Goal: Task Accomplishment & Management: Use online tool/utility

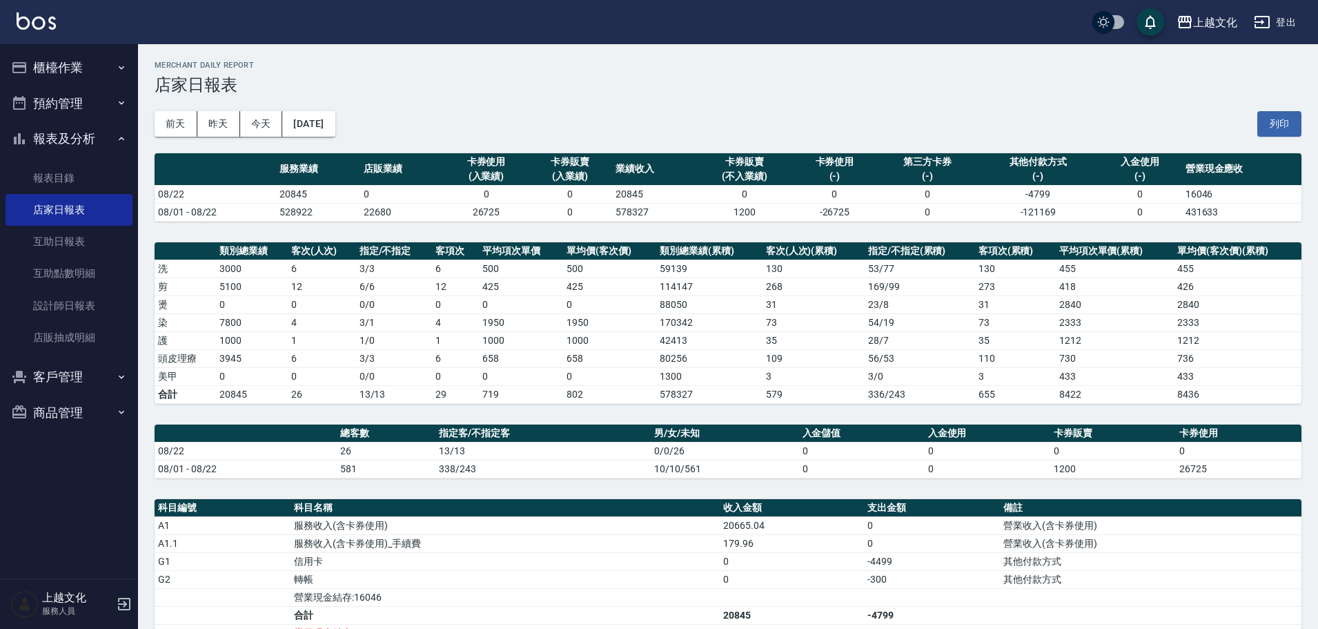
scroll to position [138, 0]
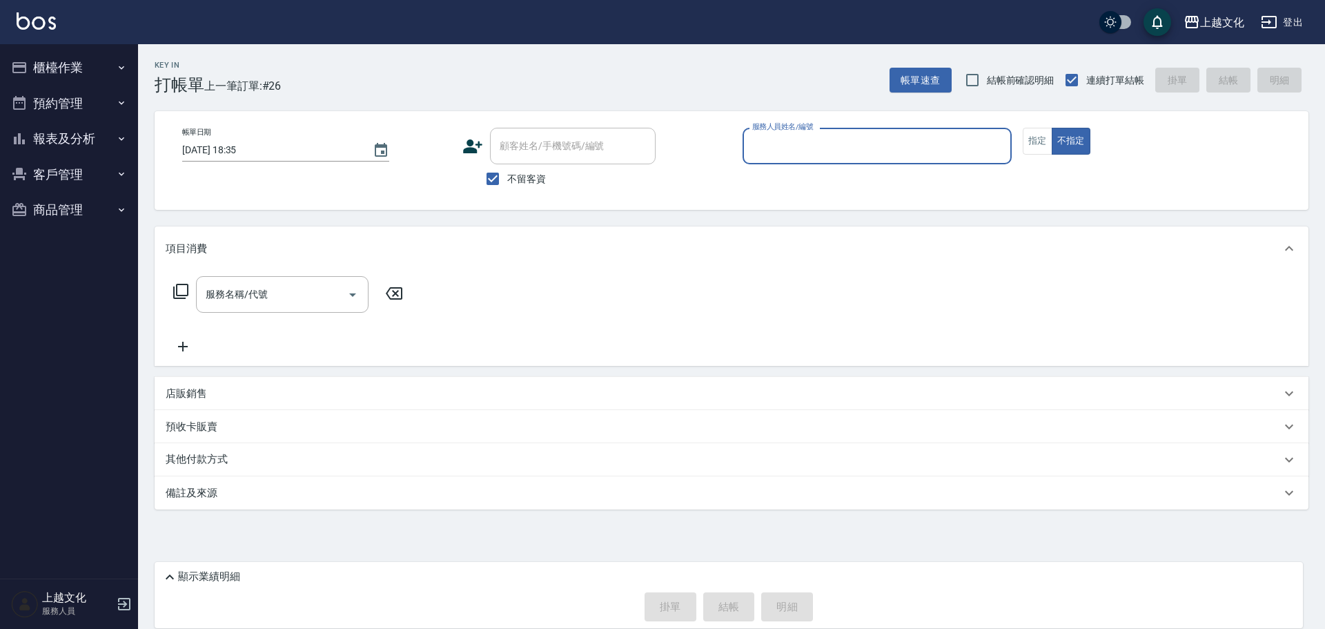
click at [868, 148] on input "服務人員姓名/編號" at bounding box center [877, 146] width 257 height 24
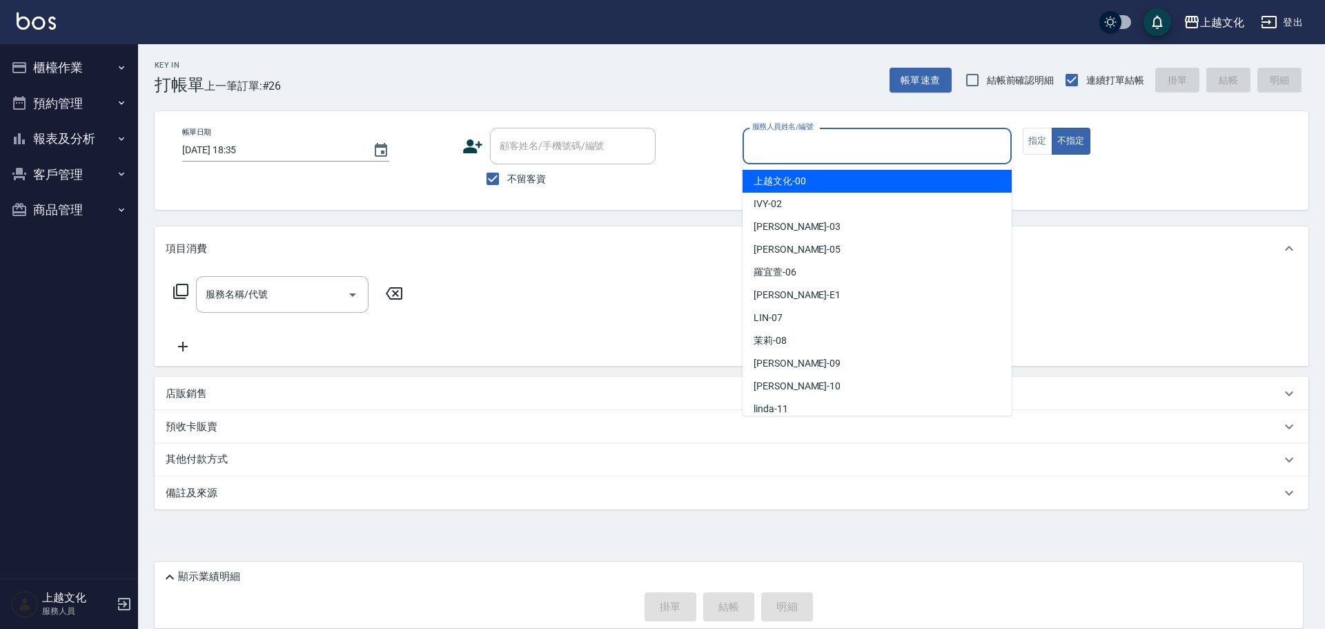
click at [808, 150] on input "服務人員姓名/編號" at bounding box center [877, 146] width 257 height 24
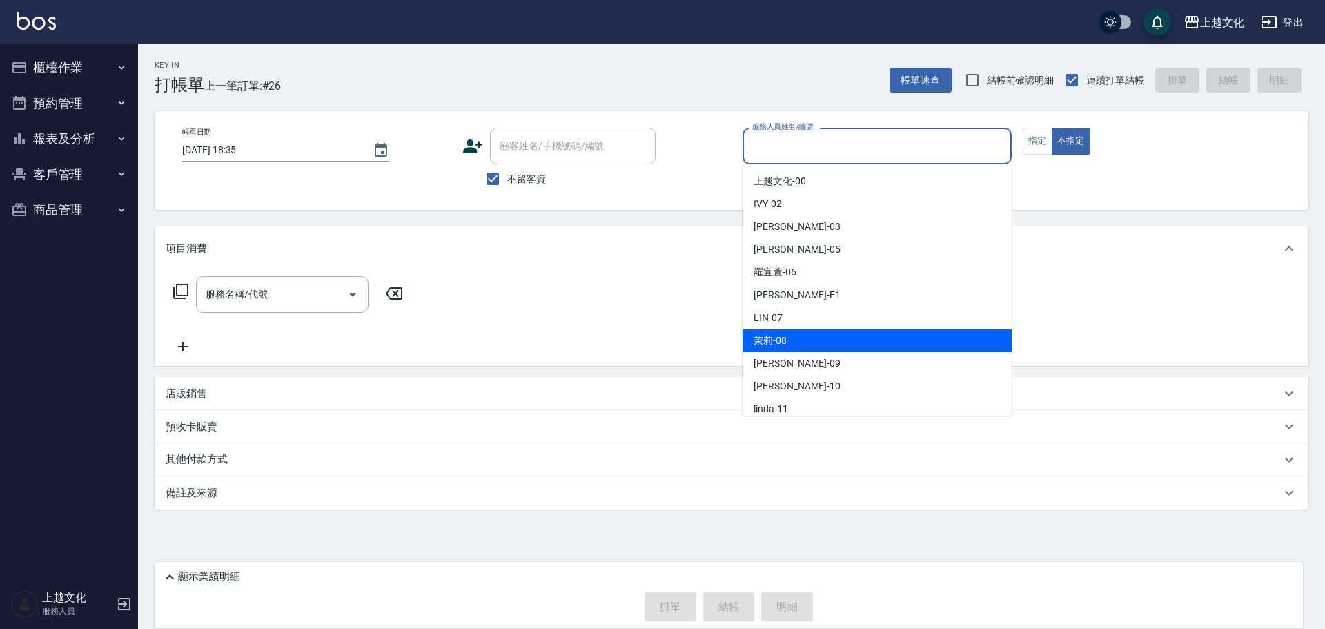
click at [806, 347] on div "茉莉 -08" at bounding box center [877, 340] width 269 height 23
type input "茉莉-08"
click at [806, 347] on div "服務名稱/代號 服務名稱/代號" at bounding box center [732, 318] width 1154 height 95
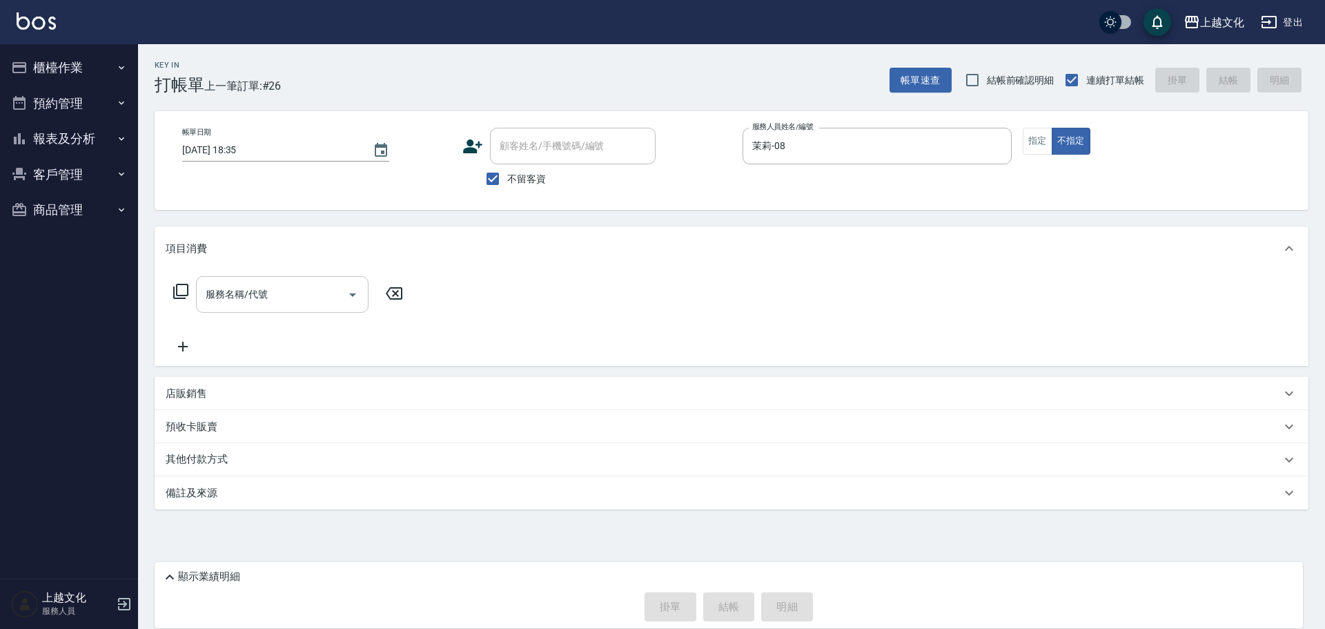
click at [264, 290] on input "服務名稱/代號" at bounding box center [271, 294] width 139 height 24
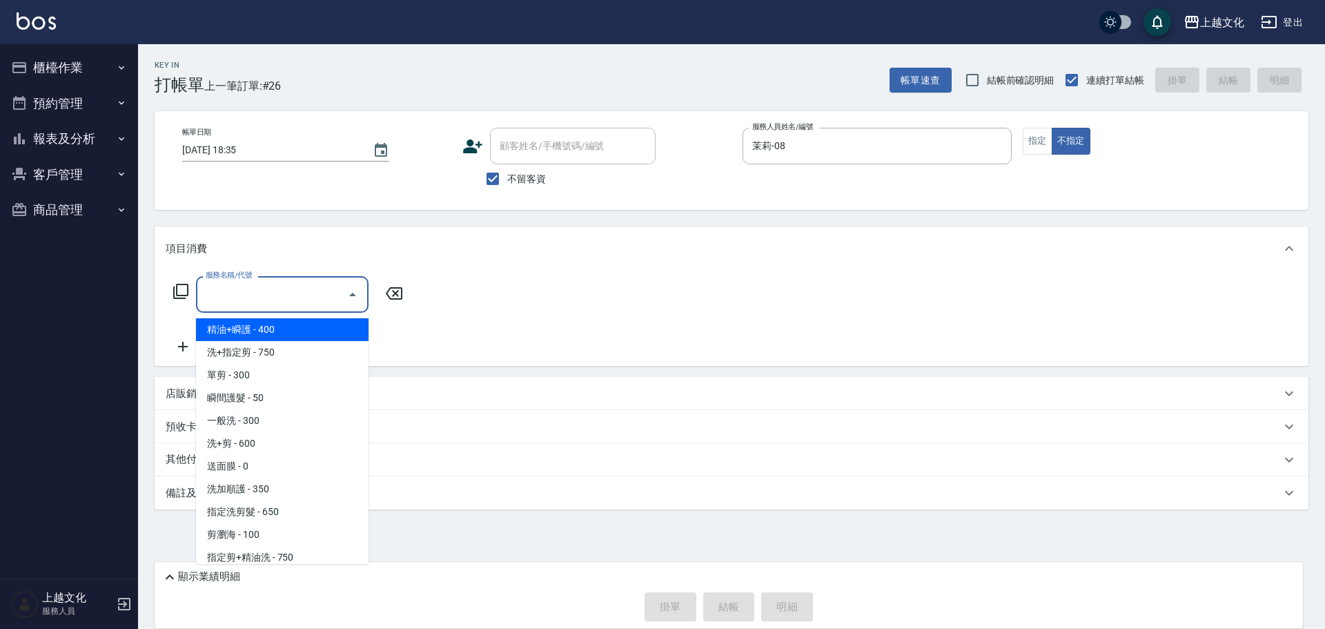
click at [266, 333] on span "精油+瞬護 - 400" at bounding box center [282, 329] width 173 height 23
type input "精油+瞬護(101)"
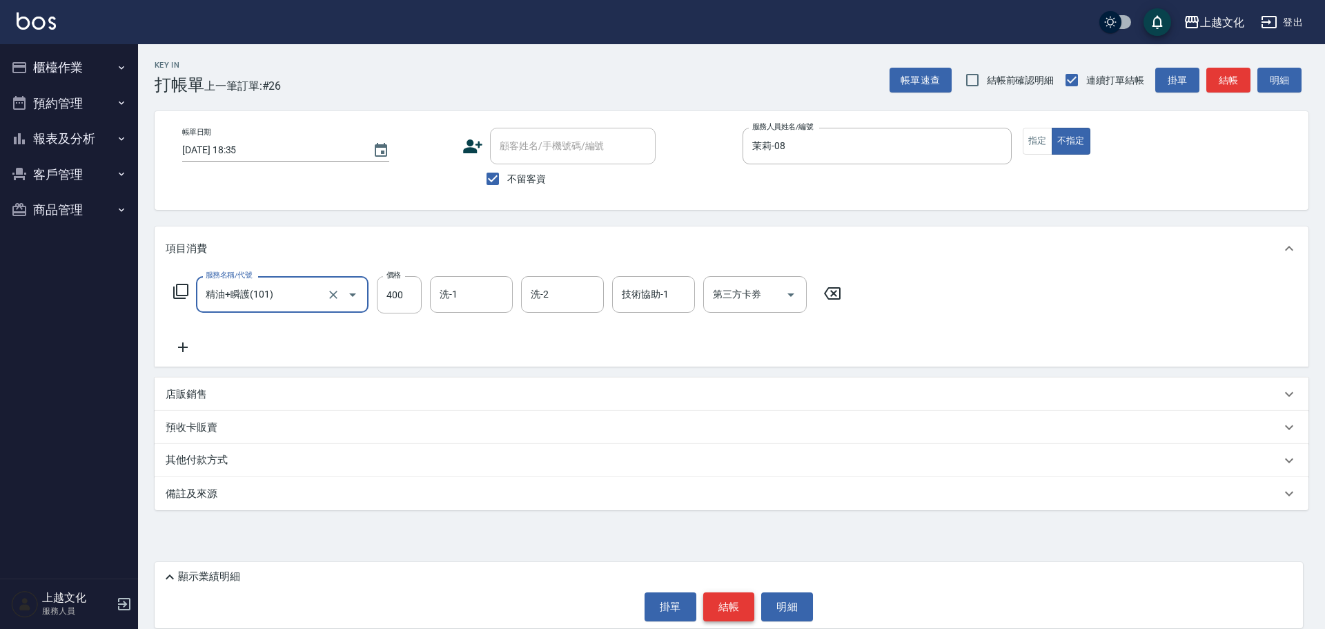
click at [720, 603] on button "結帳" at bounding box center [729, 606] width 52 height 29
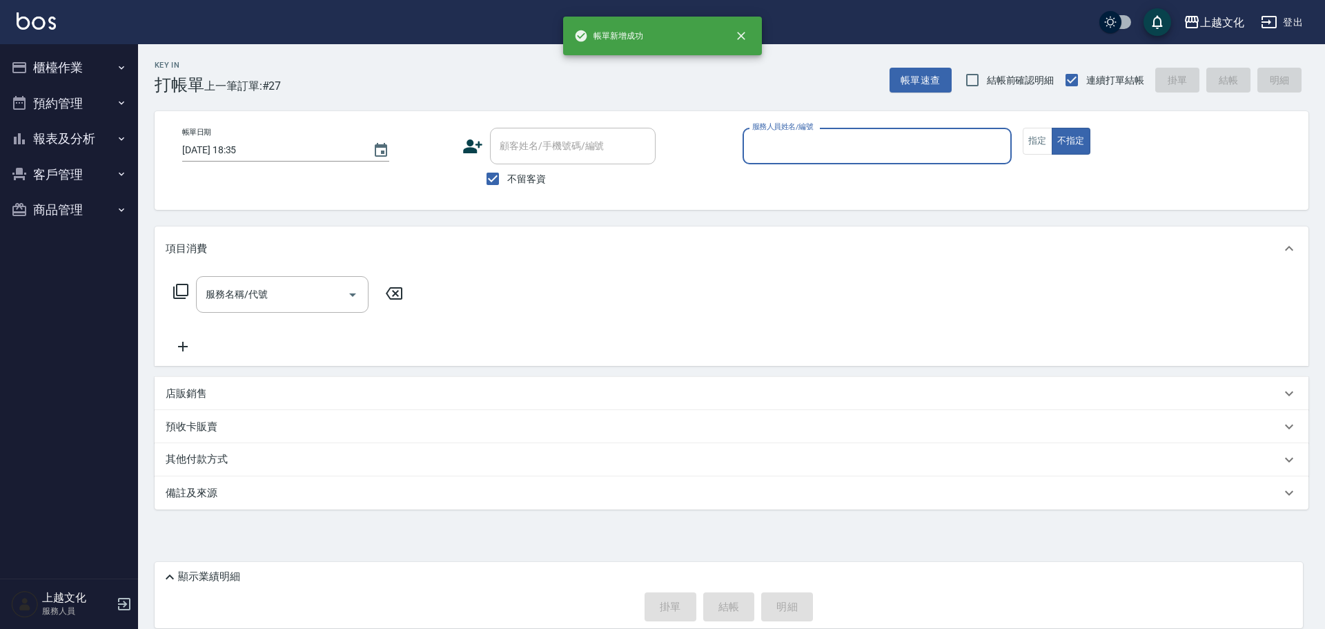
drag, startPoint x: 801, startPoint y: 132, endPoint x: 799, endPoint y: 163, distance: 31.1
click at [801, 133] on div "服務人員姓名/編號 服務人員姓名/編號" at bounding box center [877, 146] width 269 height 37
click at [799, 162] on div "服務人員姓名/編號" at bounding box center [877, 146] width 269 height 37
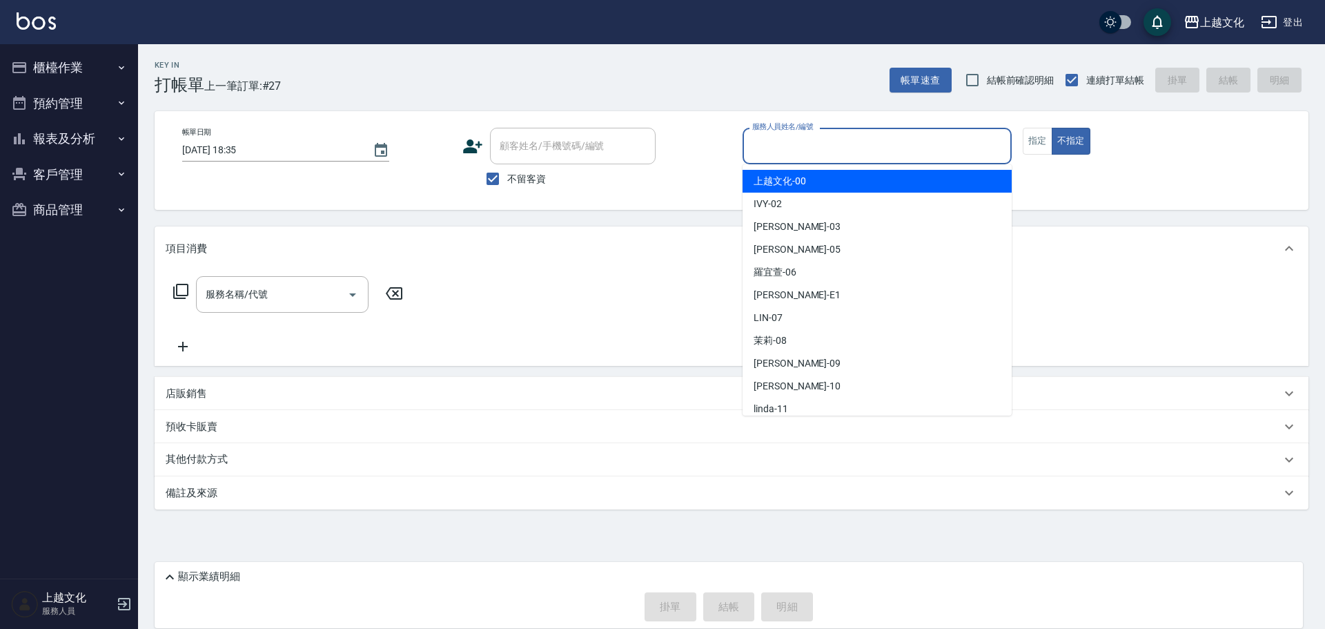
click at [797, 157] on input "服務人員姓名/編號" at bounding box center [877, 146] width 257 height 24
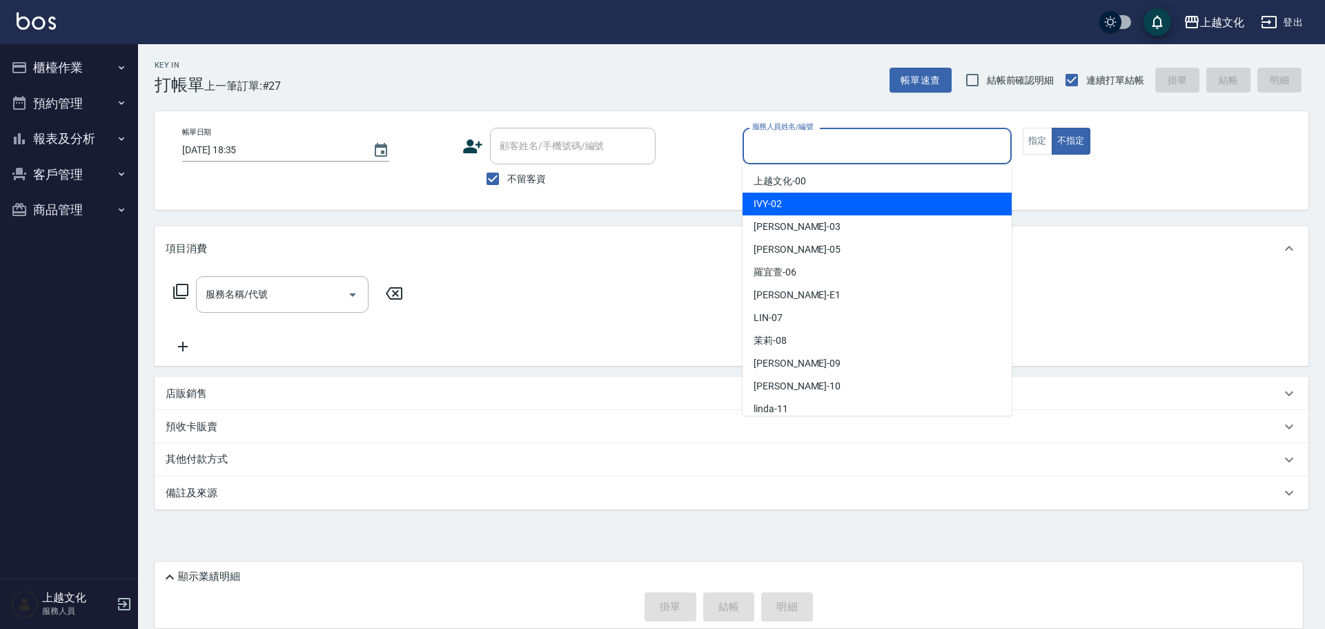
click at [790, 199] on div "IVY -02" at bounding box center [877, 204] width 269 height 23
type input "IVY-02"
click at [790, 199] on div "帳單日期 2025/08/22 18:35 顧客姓名/手機號碼/編號 顧客姓名/手機號碼/編號 不留客資 服務人員姓名/編號 IVY-02 服務人員姓名/編號…" at bounding box center [732, 160] width 1154 height 99
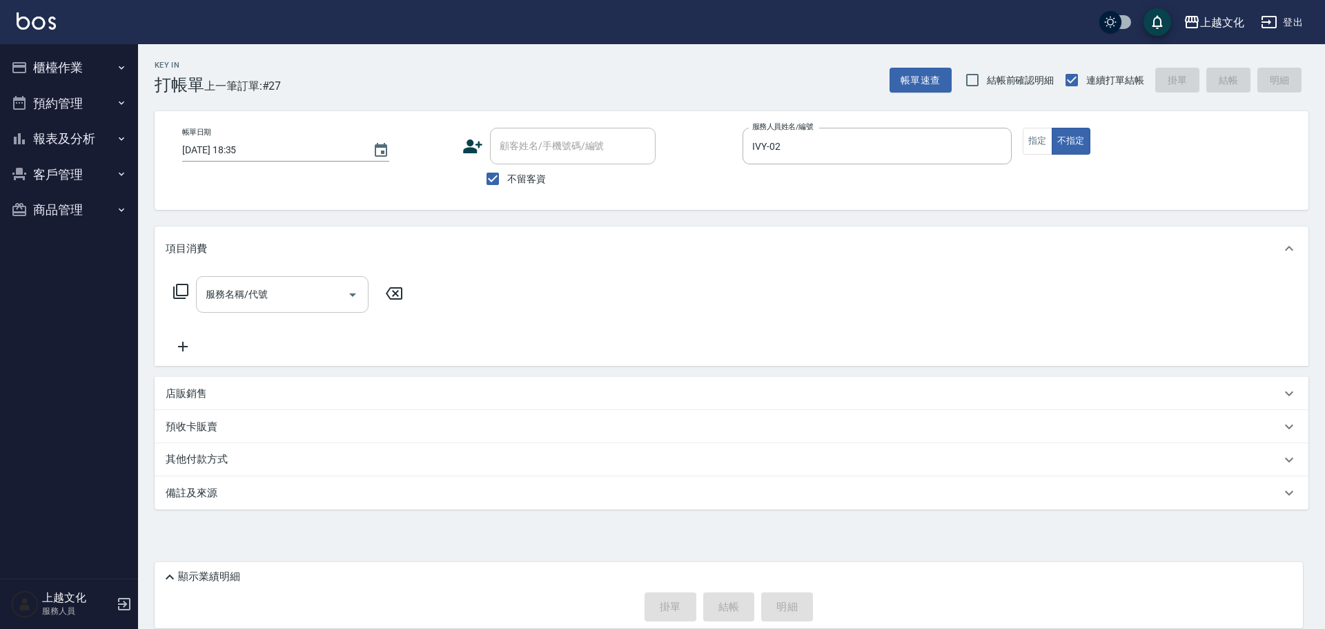
click at [304, 306] on input "服務名稱/代號" at bounding box center [271, 294] width 139 height 24
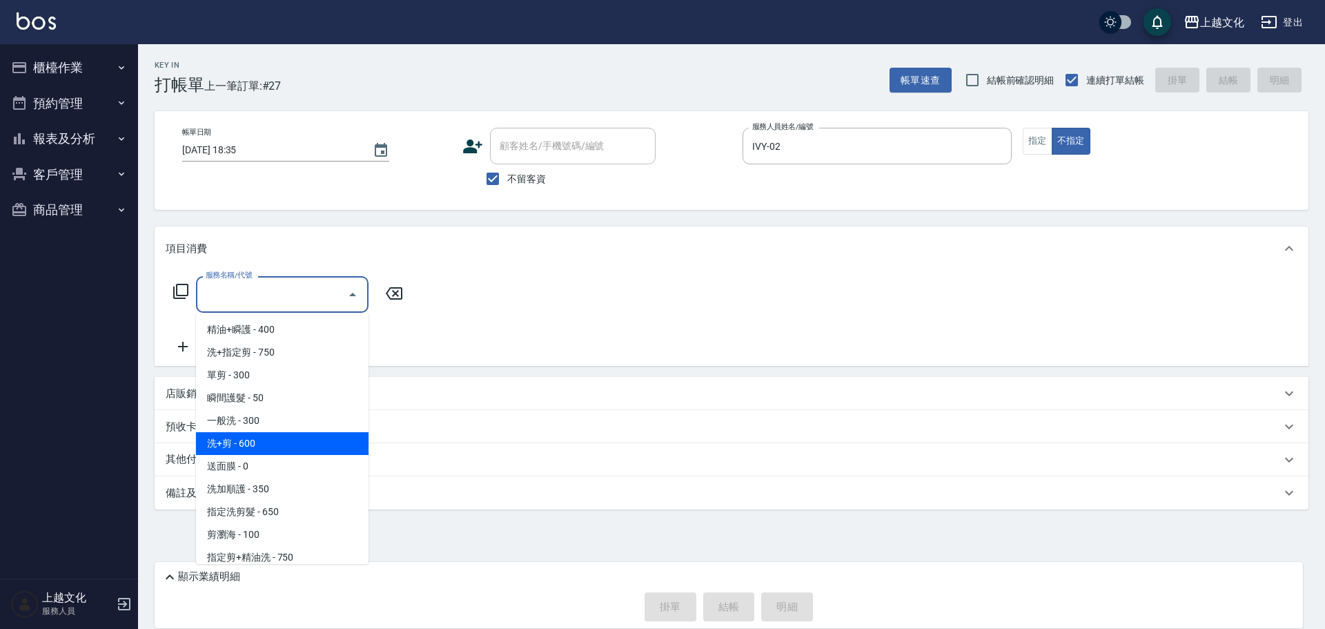
click at [219, 447] on span "洗+剪 - 600" at bounding box center [282, 443] width 173 height 23
type input "洗+剪(108)"
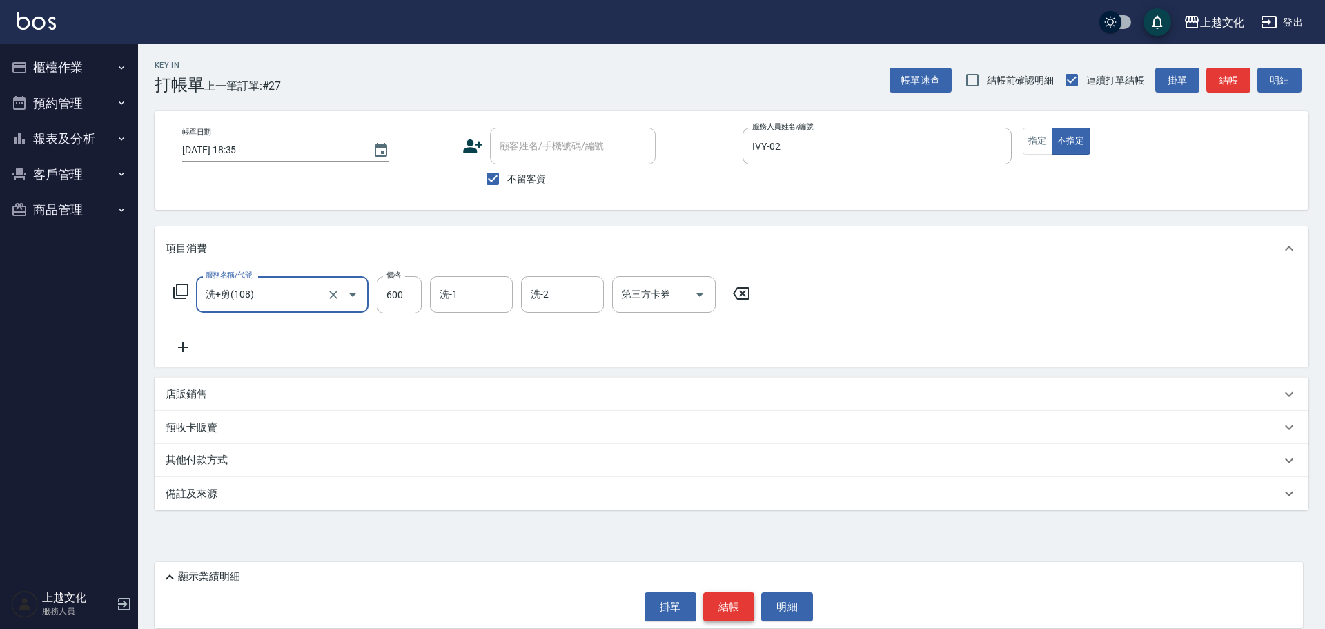
click at [722, 602] on button "結帳" at bounding box center [729, 606] width 52 height 29
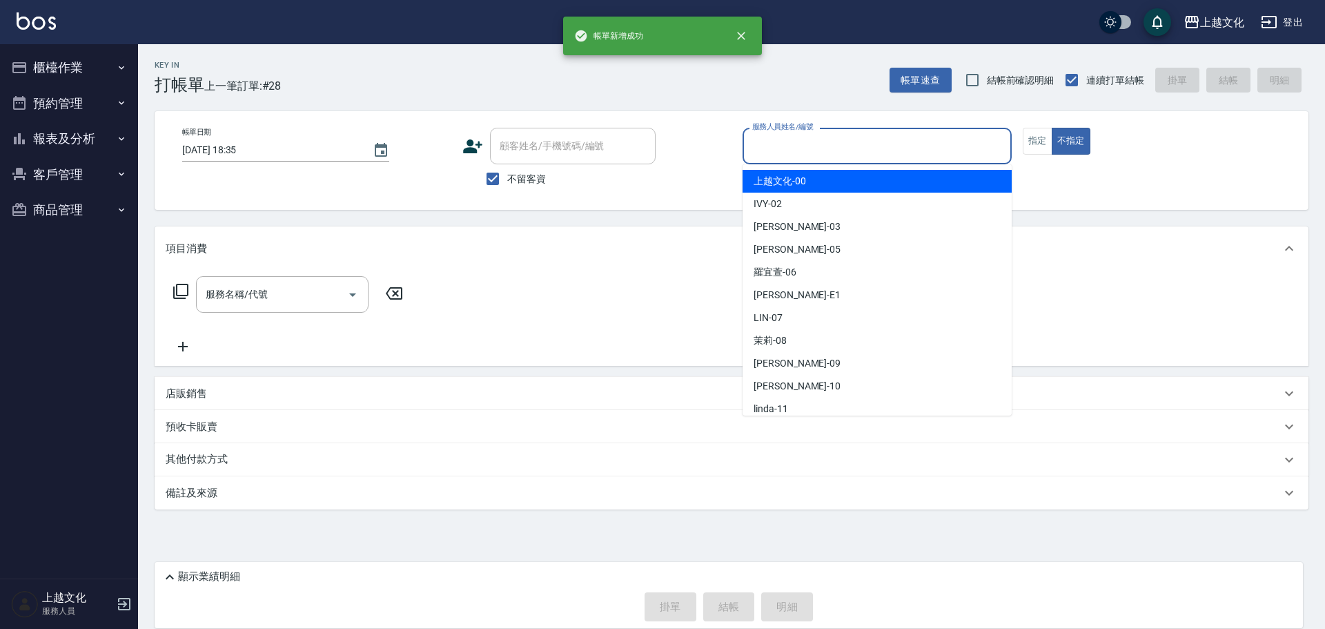
click at [817, 142] on input "服務人員姓名/編號" at bounding box center [877, 146] width 257 height 24
drag, startPoint x: 810, startPoint y: 144, endPoint x: 808, endPoint y: 164, distance: 20.2
click at [810, 146] on input "服務人員姓名/編號" at bounding box center [877, 146] width 257 height 24
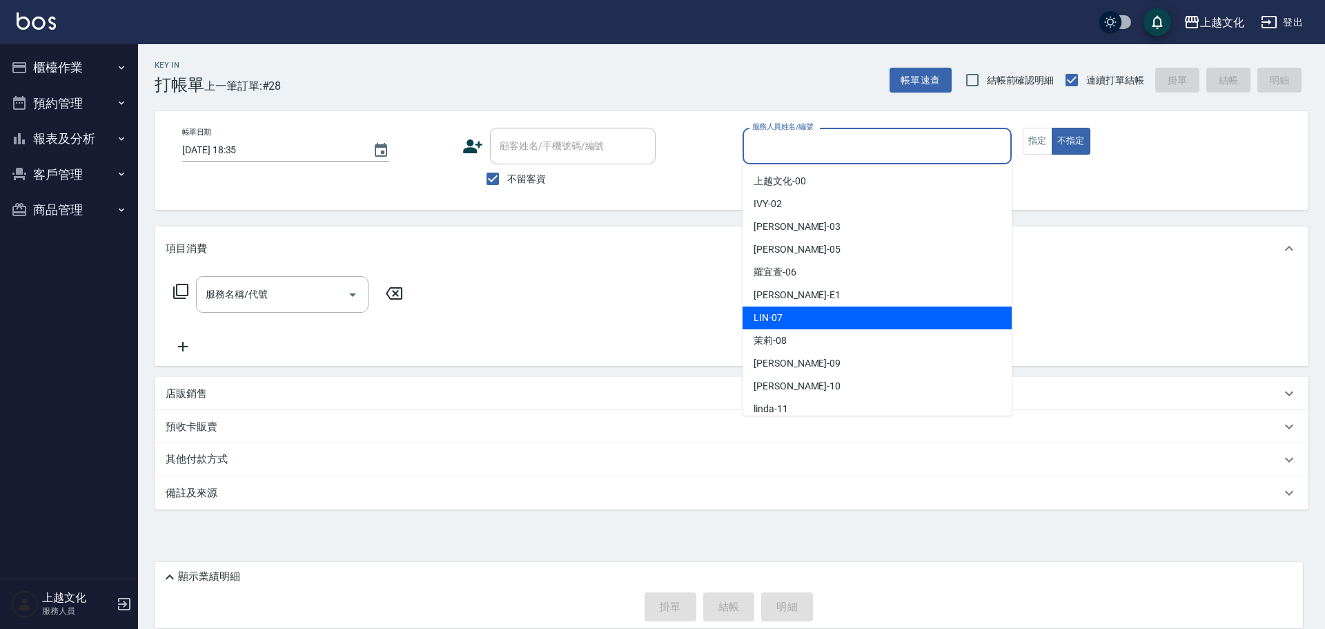
click at [794, 318] on div "LIN -07" at bounding box center [877, 317] width 269 height 23
type input "LIN-07"
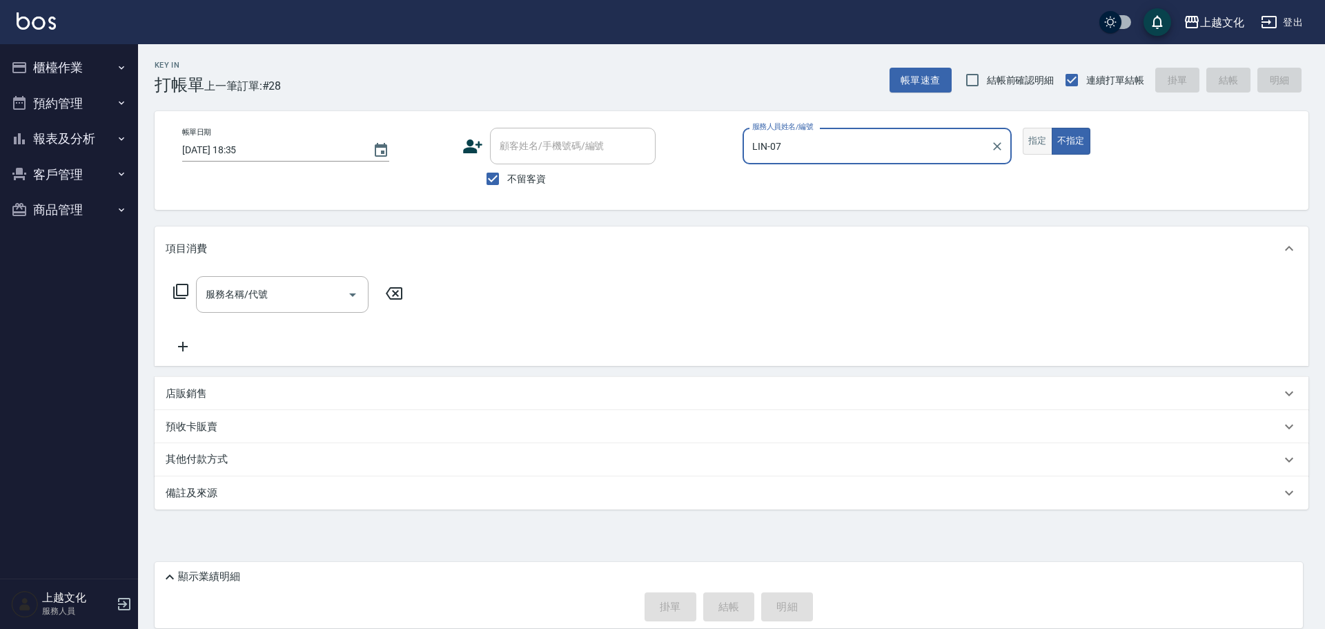
click at [1029, 142] on button "指定" at bounding box center [1038, 141] width 30 height 27
click at [286, 304] on input "服務名稱/代號" at bounding box center [271, 294] width 139 height 24
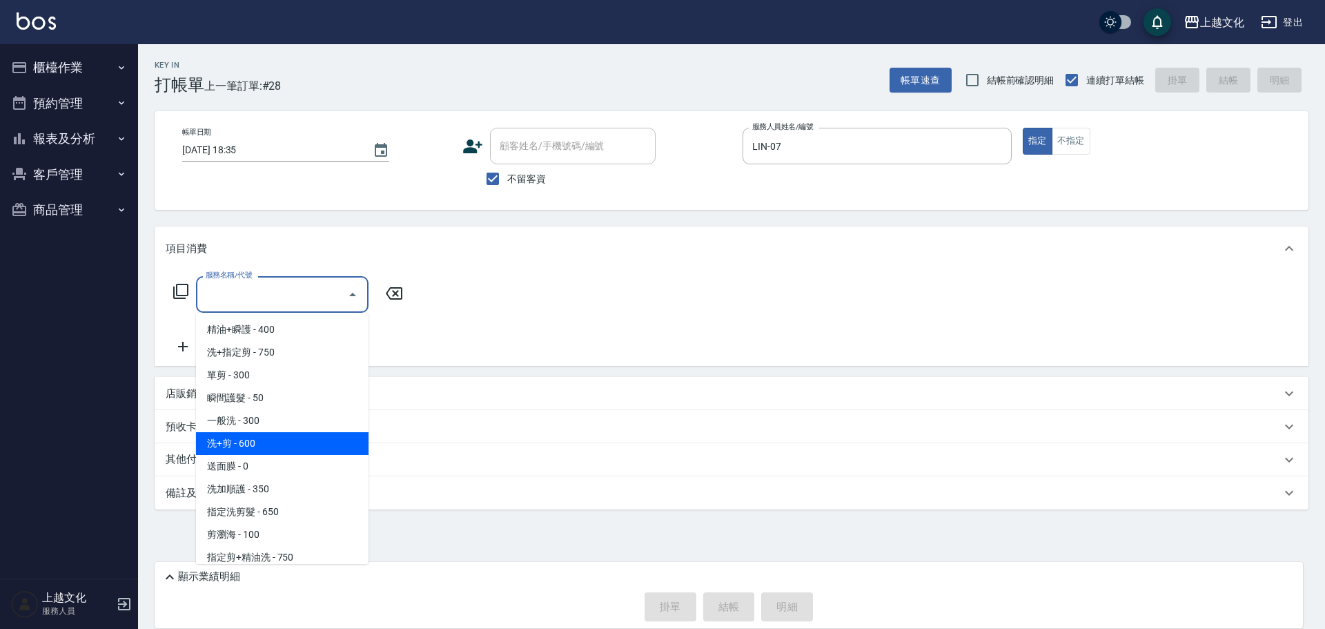
click at [257, 442] on span "洗+剪 - 600" at bounding box center [282, 443] width 173 height 23
type input "洗+剪(108)"
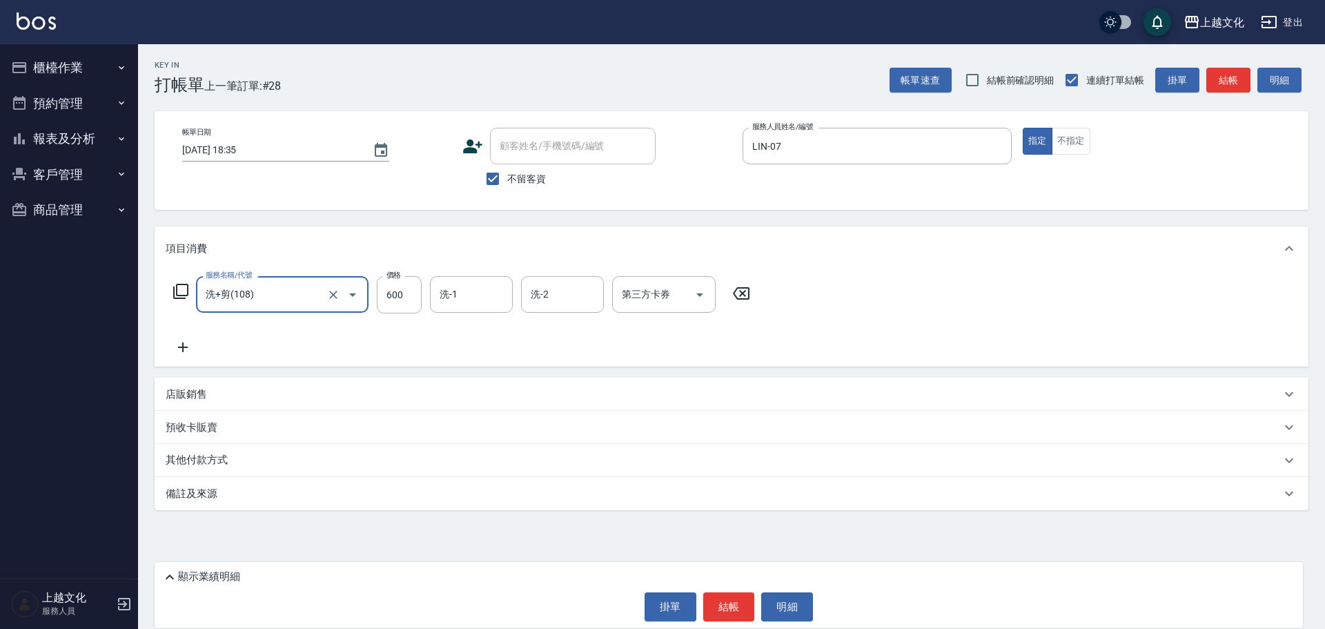
click at [725, 605] on button "結帳" at bounding box center [729, 606] width 52 height 29
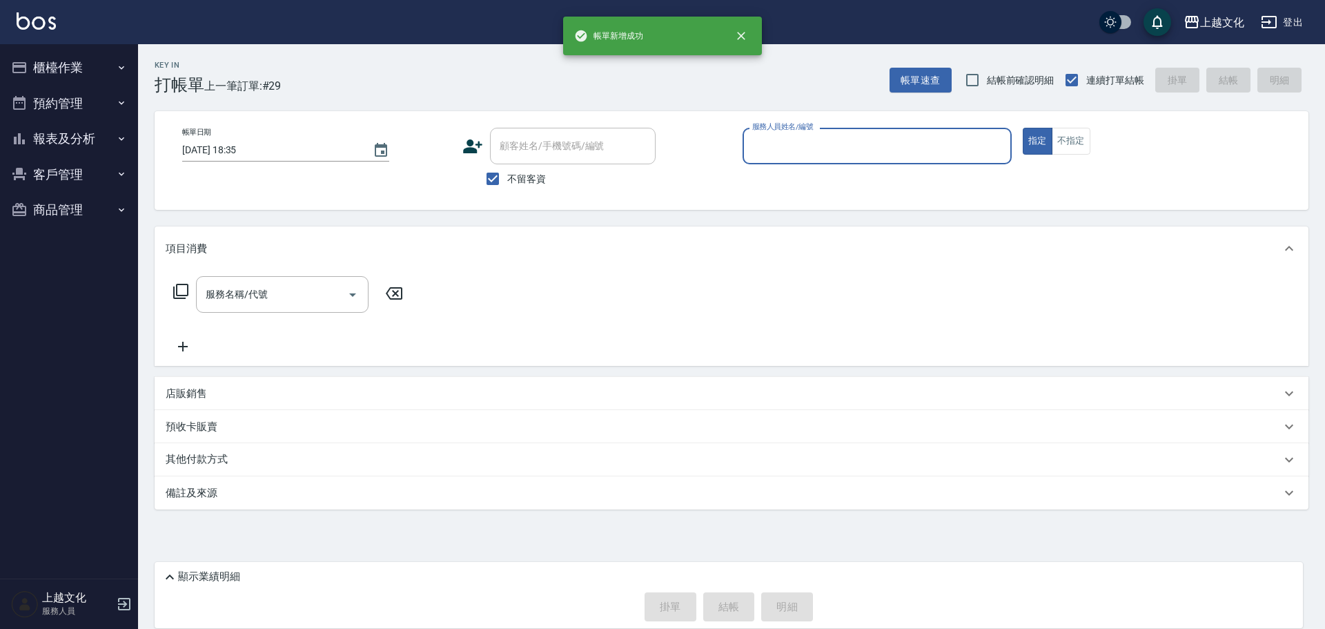
drag, startPoint x: 817, startPoint y: 152, endPoint x: 802, endPoint y: 161, distance: 17.6
click at [817, 151] on input "服務人員姓名/編號" at bounding box center [877, 146] width 257 height 24
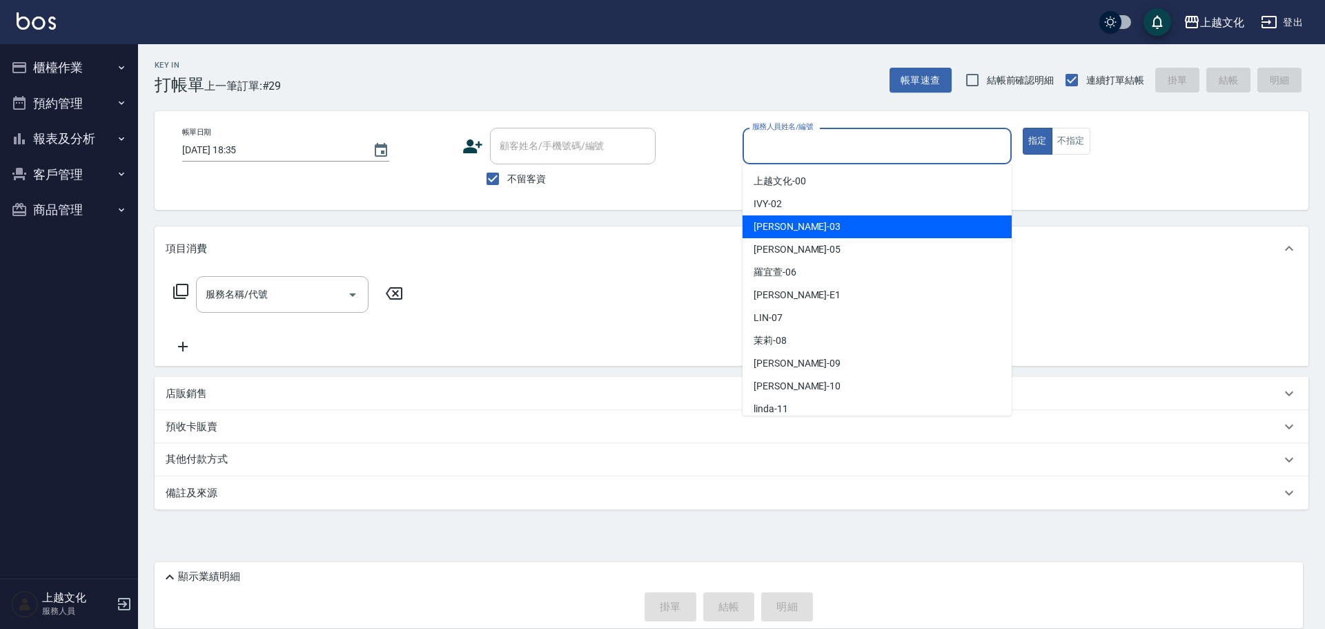
click at [770, 217] on div "kelly -03" at bounding box center [877, 226] width 269 height 23
type input "kelly-03"
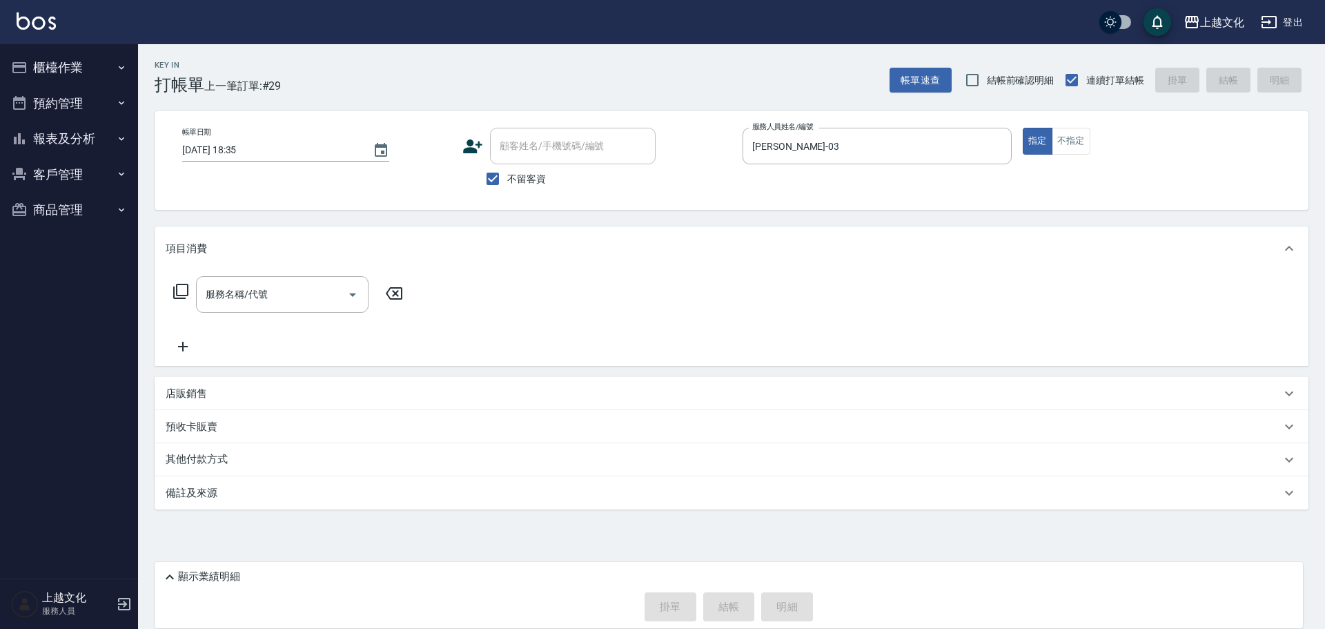
click at [184, 289] on icon at bounding box center [181, 291] width 17 height 17
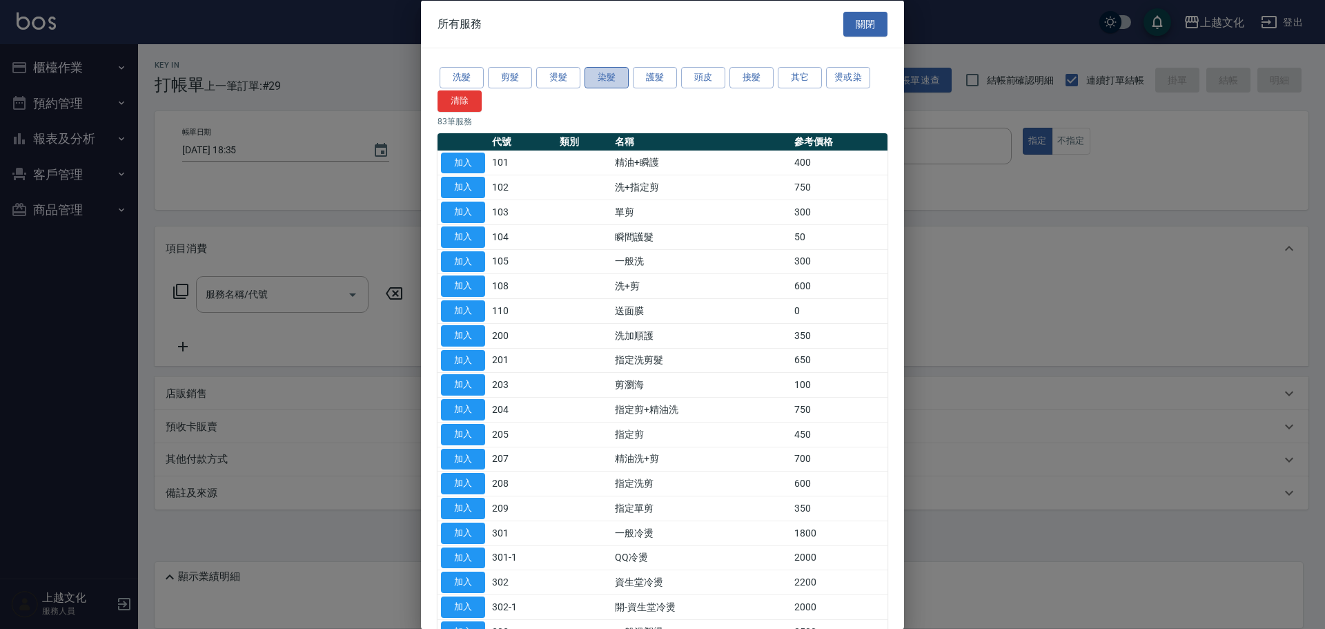
click at [610, 81] on button "染髮" at bounding box center [607, 77] width 44 height 21
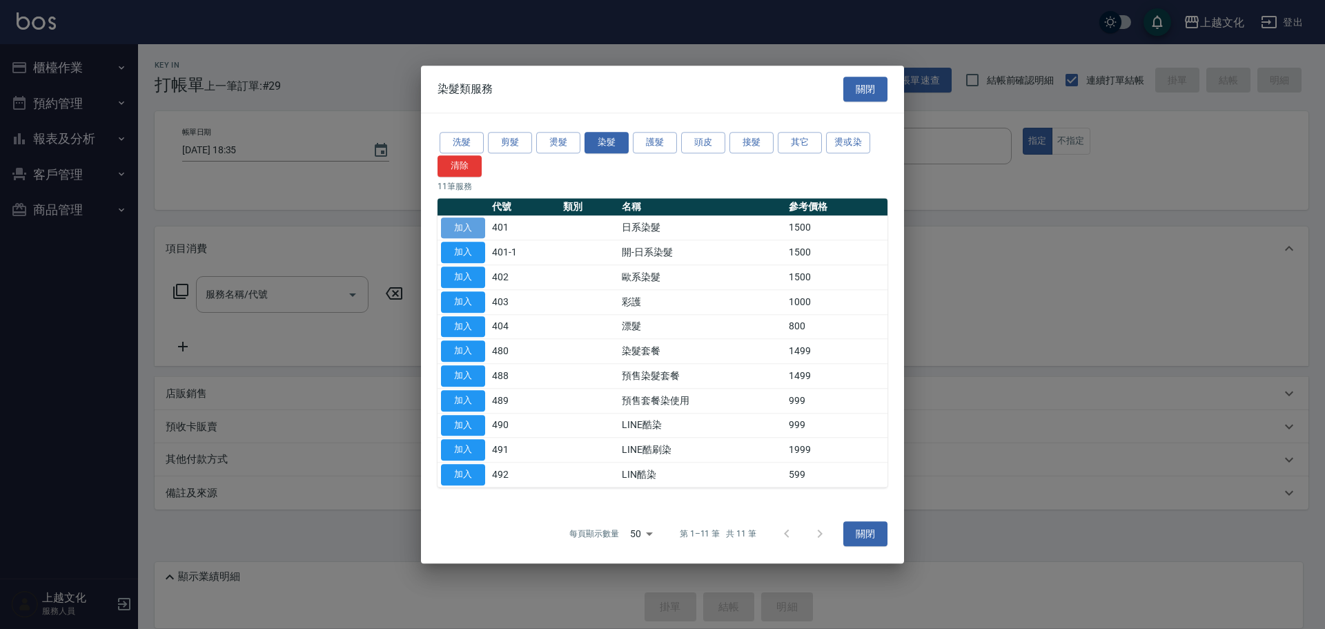
click at [456, 225] on button "加入" at bounding box center [463, 227] width 44 height 21
type input "日系染髮(401)"
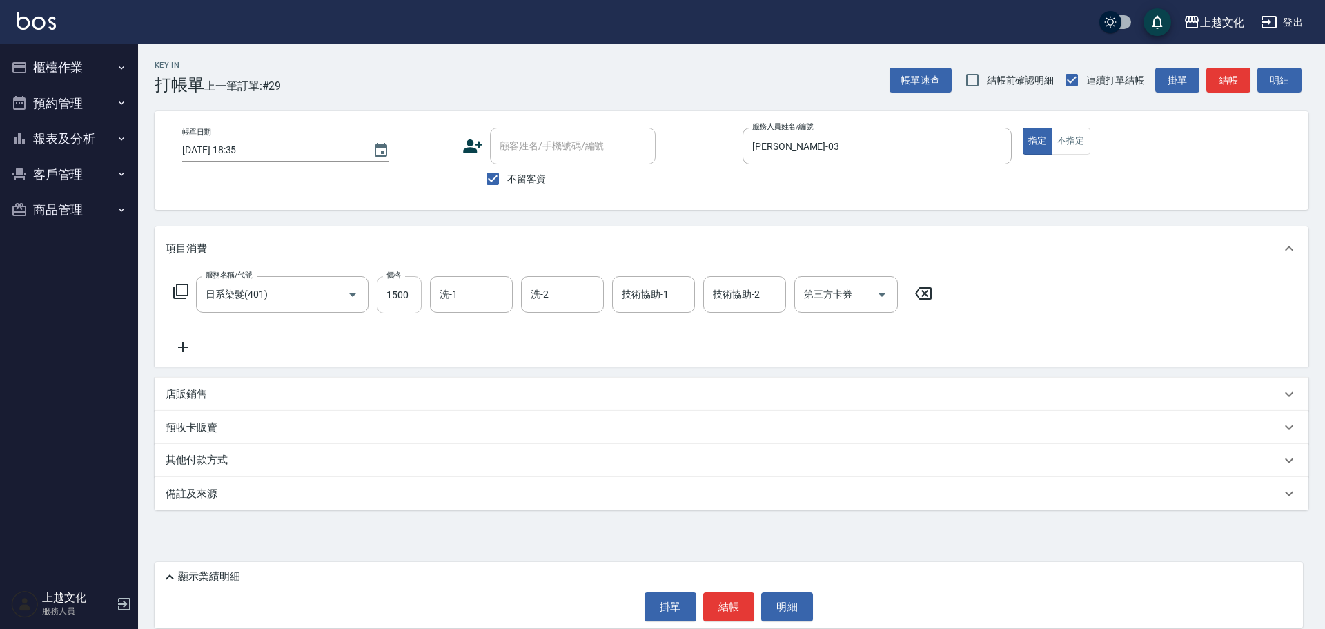
click at [412, 314] on div "服務名稱/代號 日系染髮(401) 服務名稱/代號 價格 1500 價格 洗-1 洗-1 洗-2 洗-2 技術協助-1 技術協助-1 技術協助-2 技術協助-…" at bounding box center [553, 315] width 775 height 79
click at [413, 310] on input "1500" at bounding box center [399, 294] width 45 height 37
type input "1200"
click at [737, 610] on button "結帳" at bounding box center [729, 606] width 52 height 29
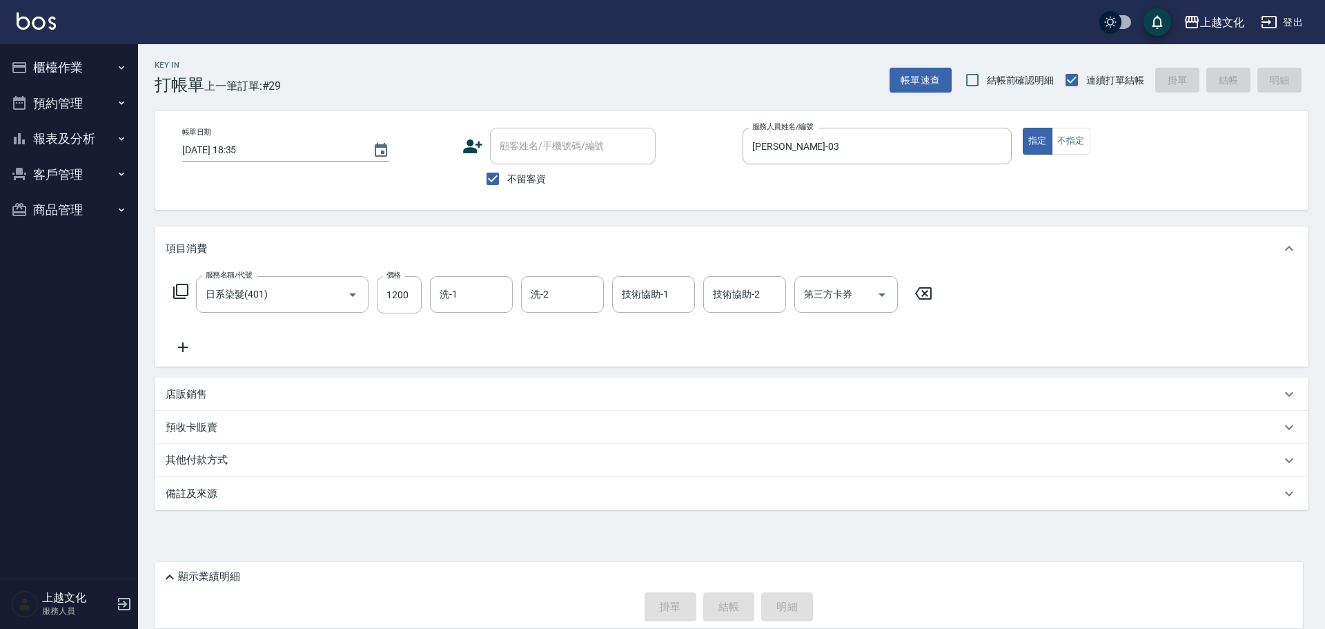
type input "2025/08/22 18:36"
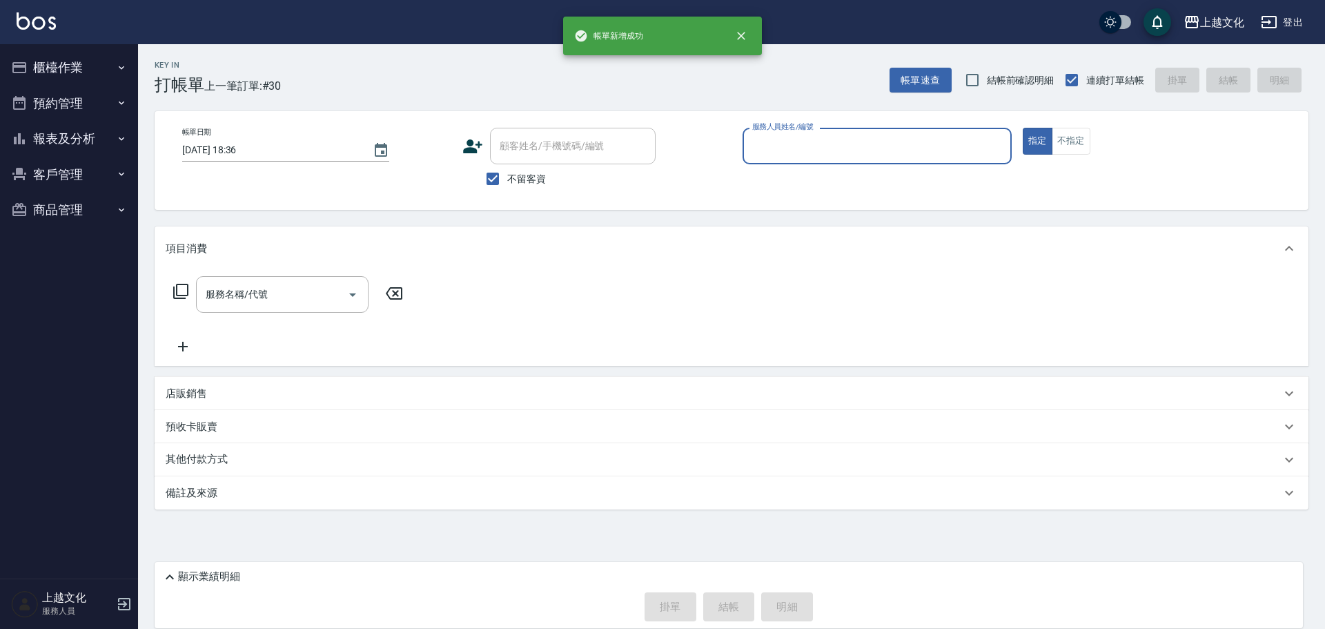
click at [60, 136] on button "報表及分析" at bounding box center [69, 139] width 127 height 36
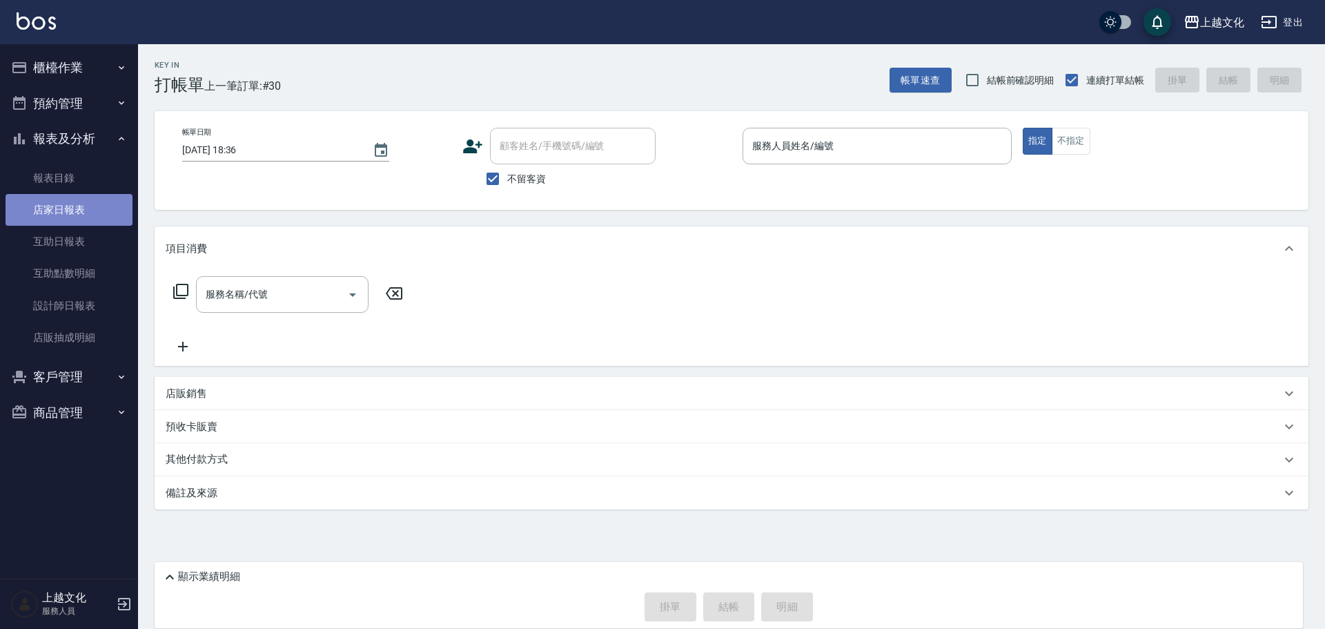
click at [58, 202] on link "店家日報表" at bounding box center [69, 210] width 127 height 32
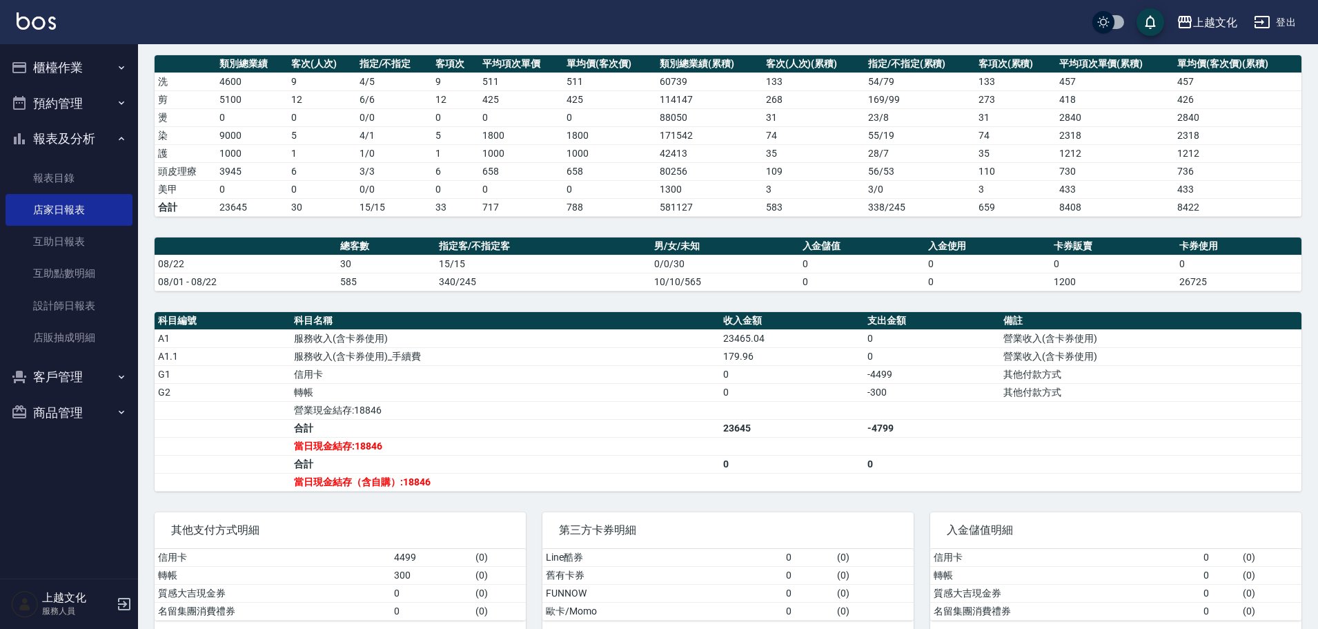
scroll to position [207, 0]
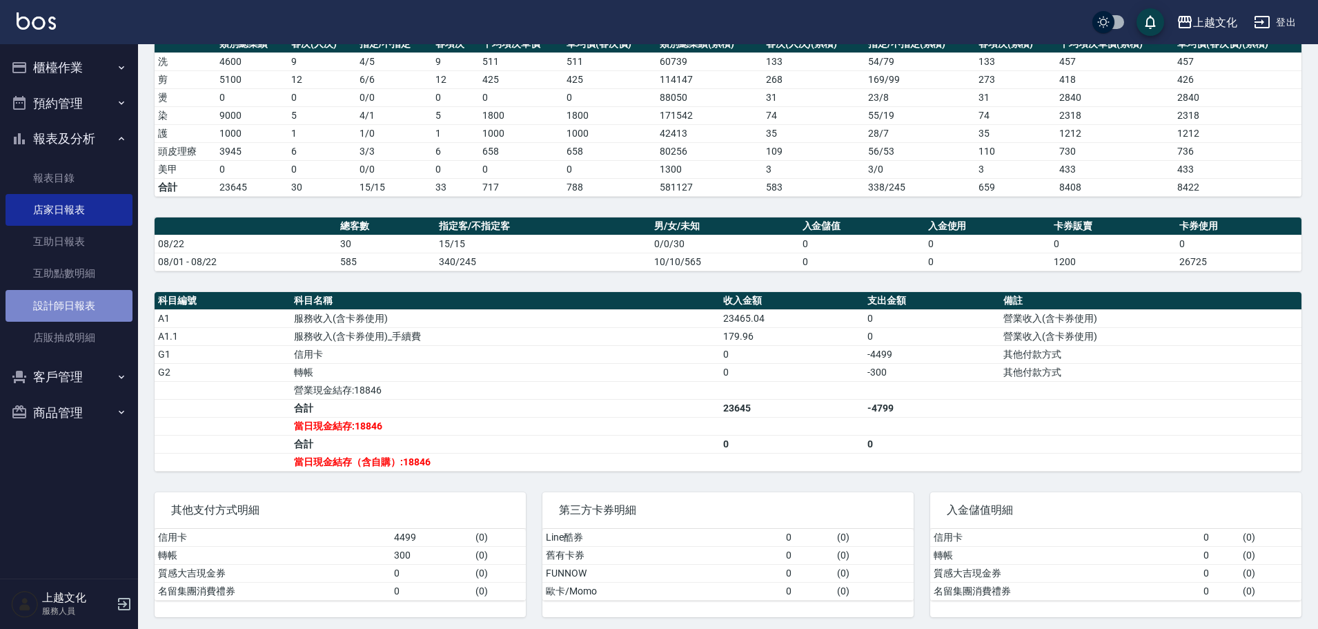
click at [55, 303] on link "設計師日報表" at bounding box center [69, 306] width 127 height 32
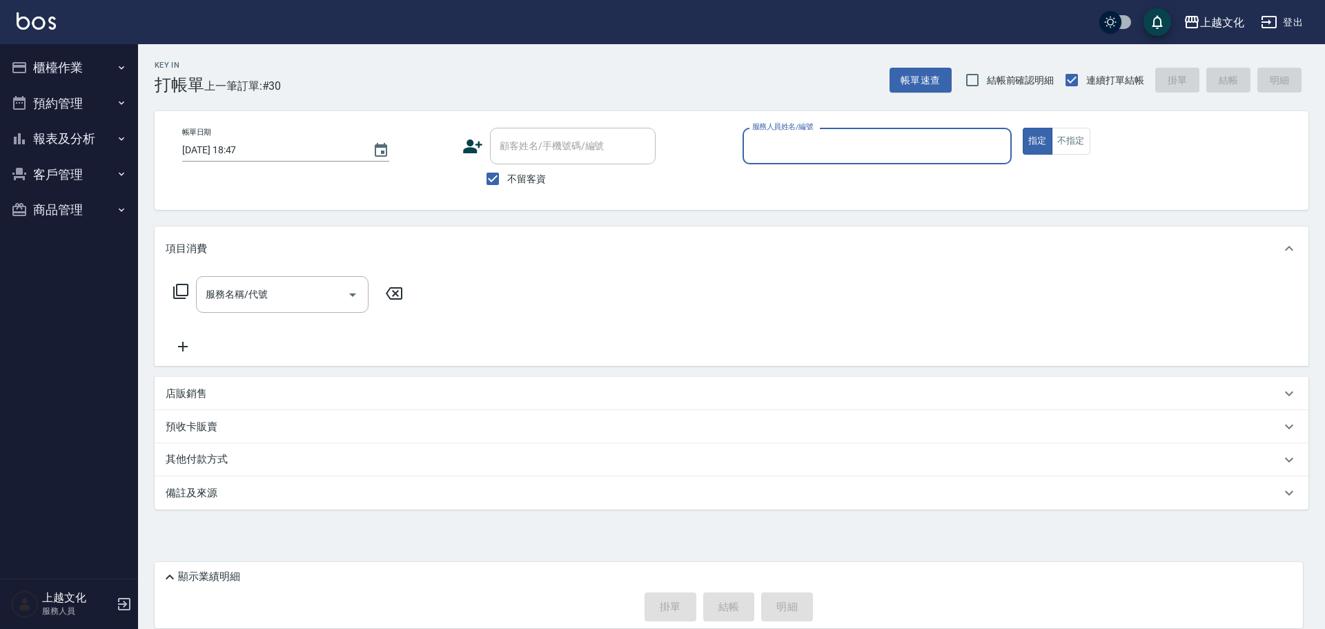
click at [800, 152] on input "服務人員姓名/編號" at bounding box center [877, 146] width 257 height 24
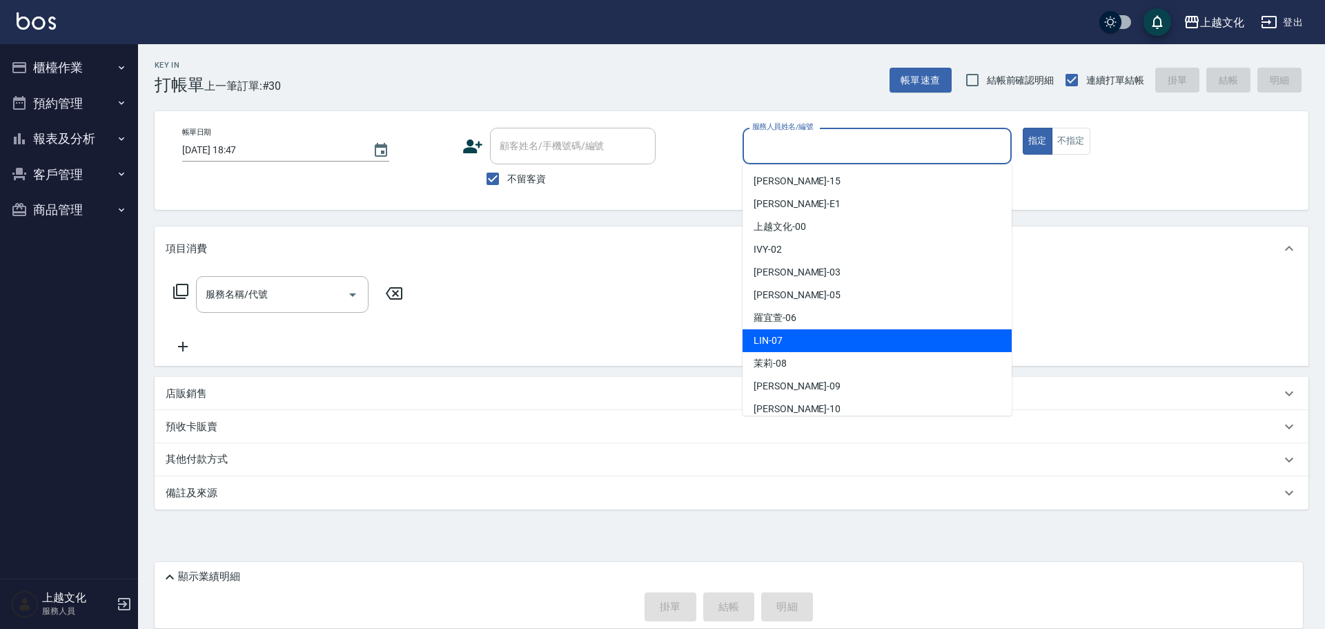
click at [804, 343] on div "LIN -07" at bounding box center [877, 340] width 269 height 23
type input "LIN-07"
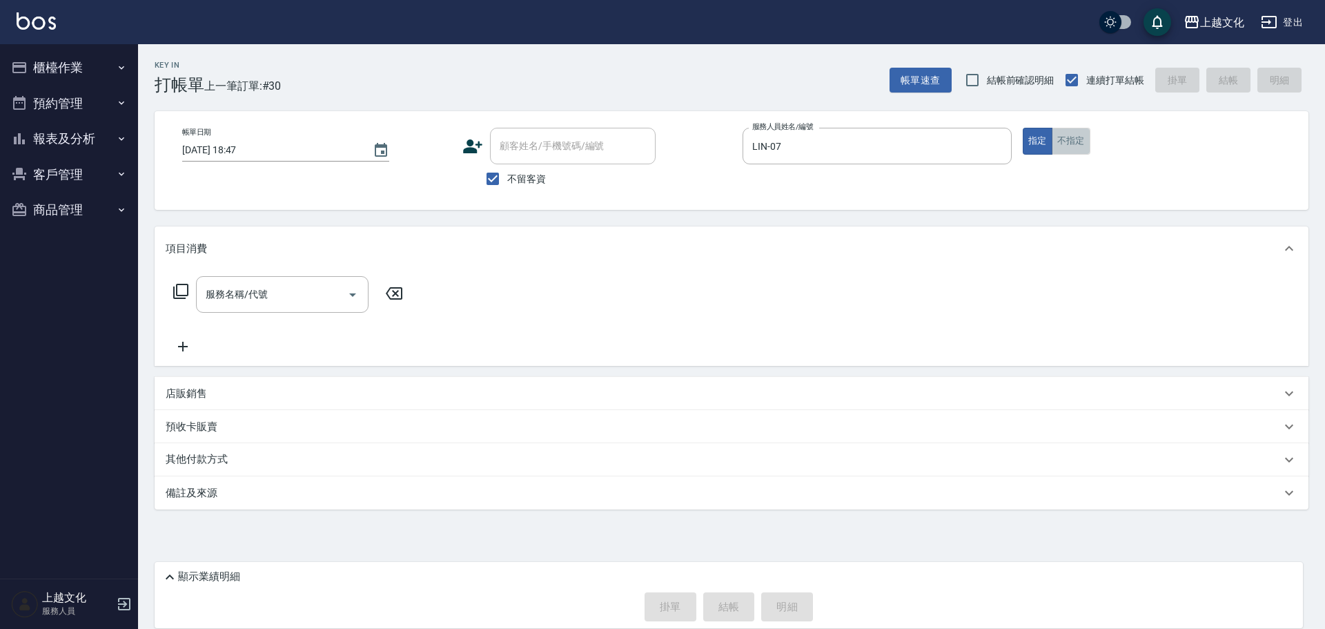
click at [1071, 139] on button "不指定" at bounding box center [1071, 141] width 39 height 27
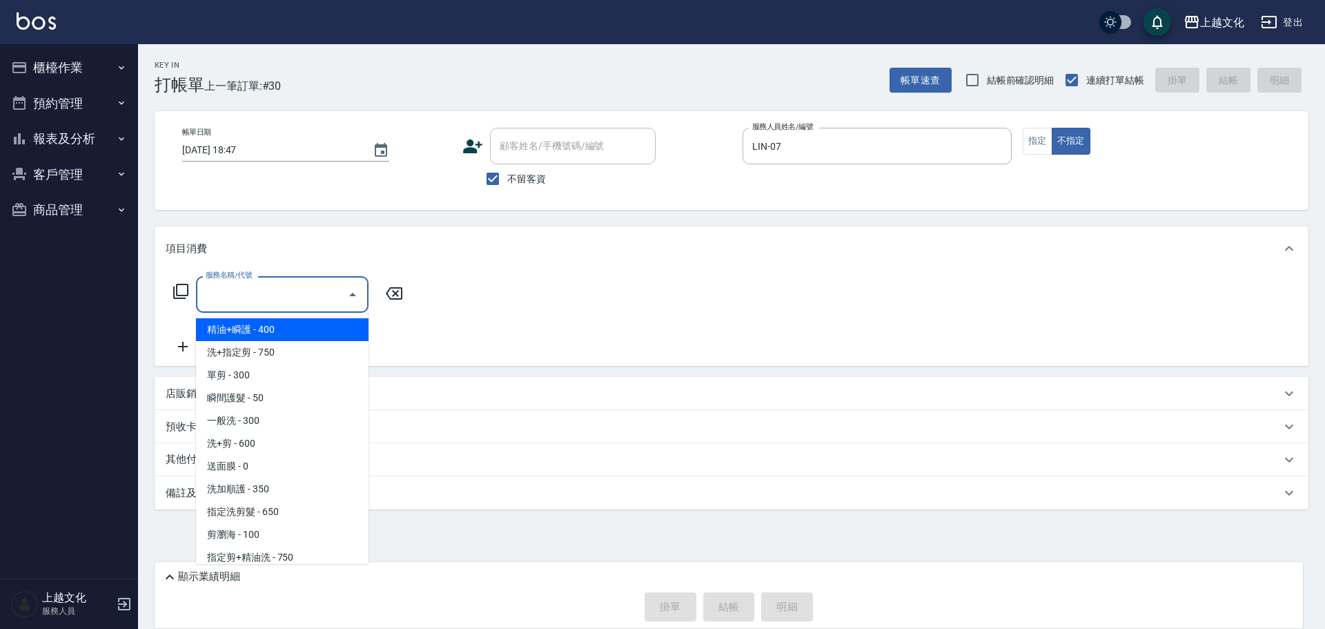
drag, startPoint x: 220, startPoint y: 295, endPoint x: 219, endPoint y: 332, distance: 36.6
click at [220, 295] on input "服務名稱/代號" at bounding box center [271, 294] width 139 height 24
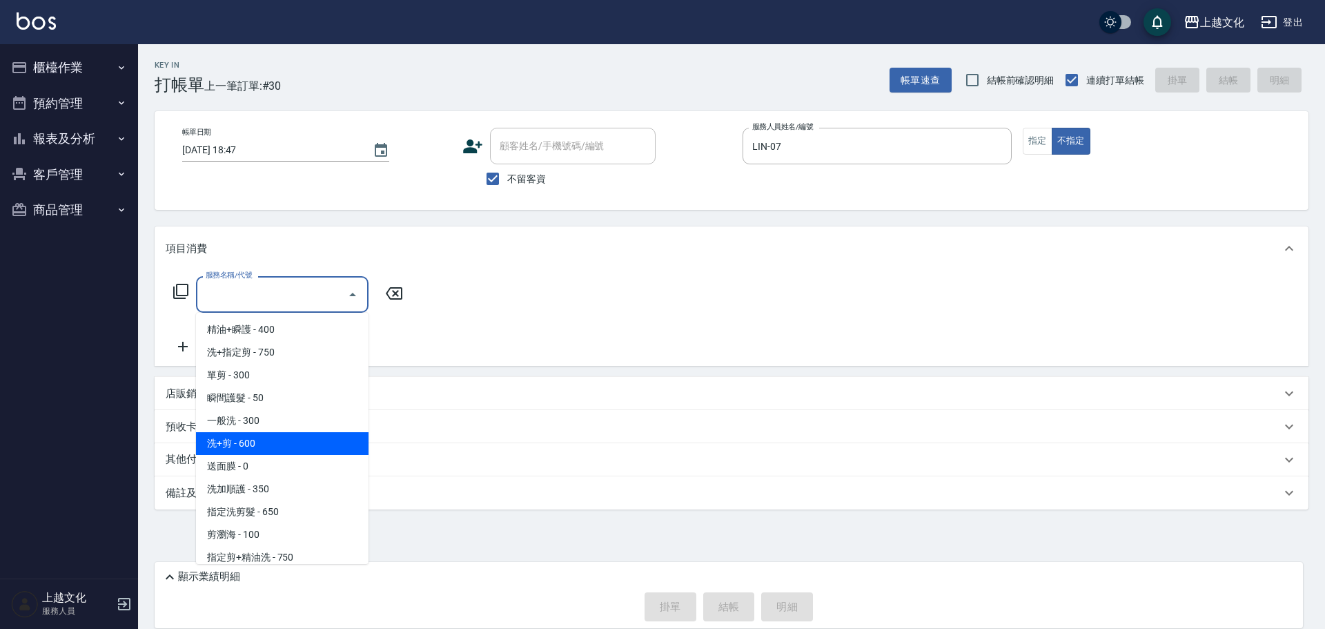
click at [249, 448] on span "洗+剪 - 600" at bounding box center [282, 443] width 173 height 23
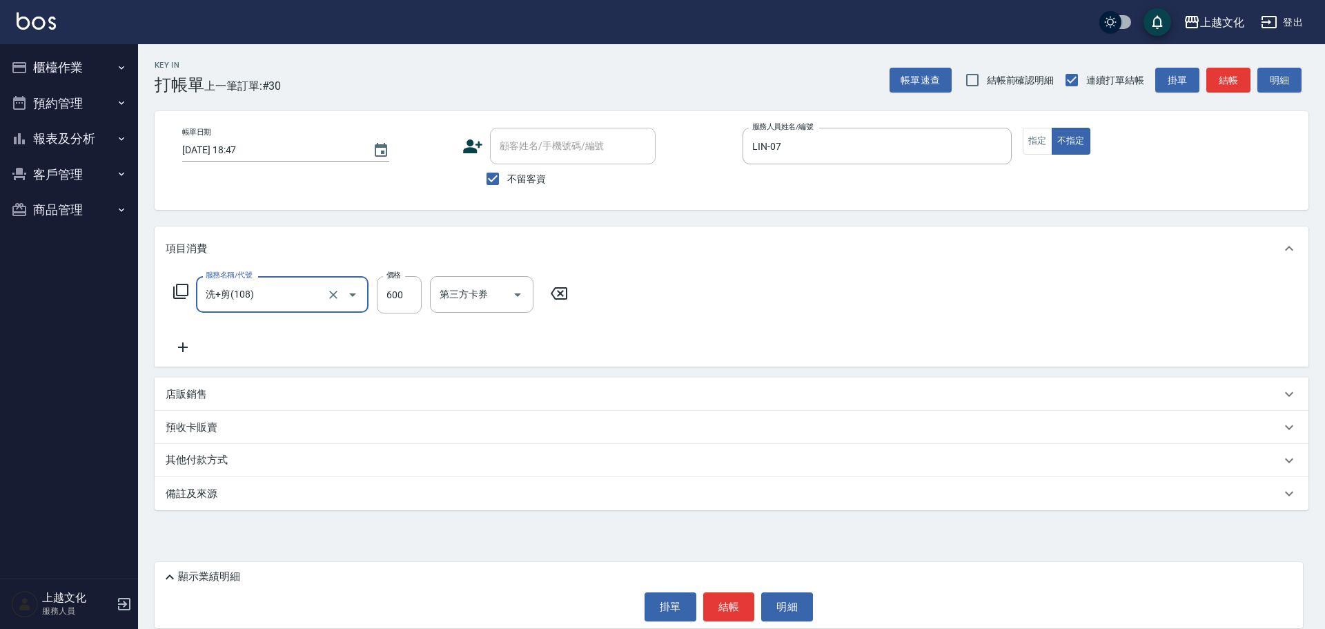
type input "洗+剪(108)"
click at [723, 612] on button "結帳" at bounding box center [729, 606] width 52 height 29
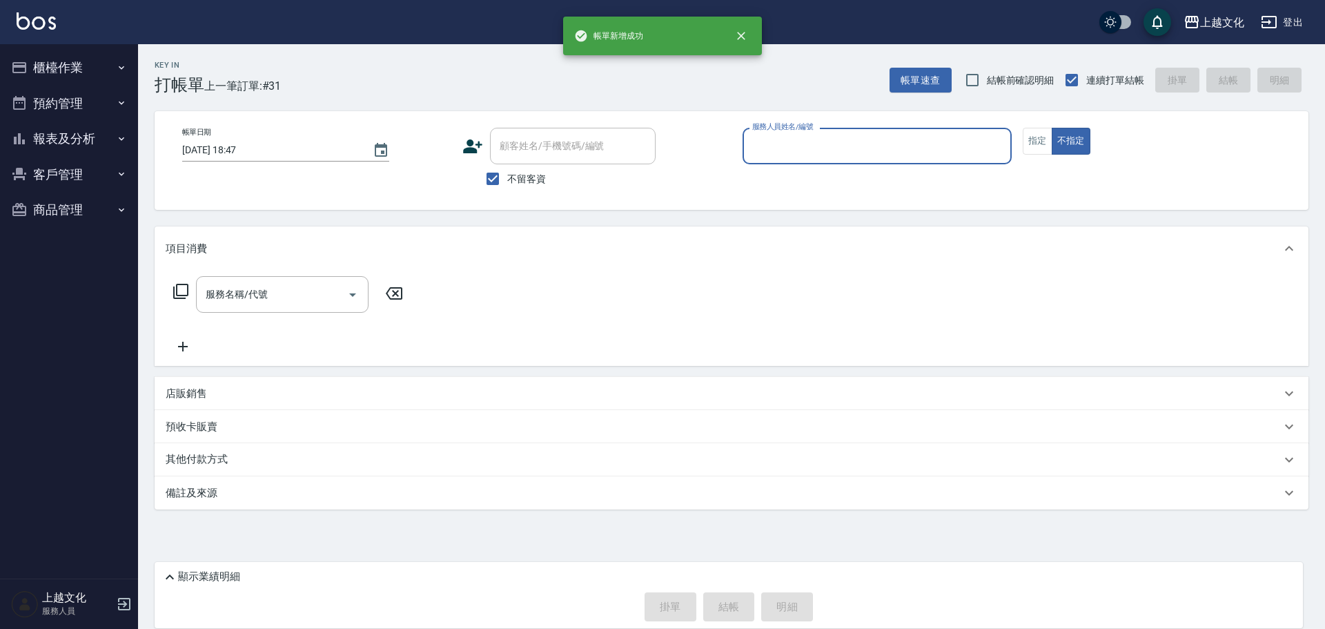
click at [52, 133] on button "報表及分析" at bounding box center [69, 139] width 127 height 36
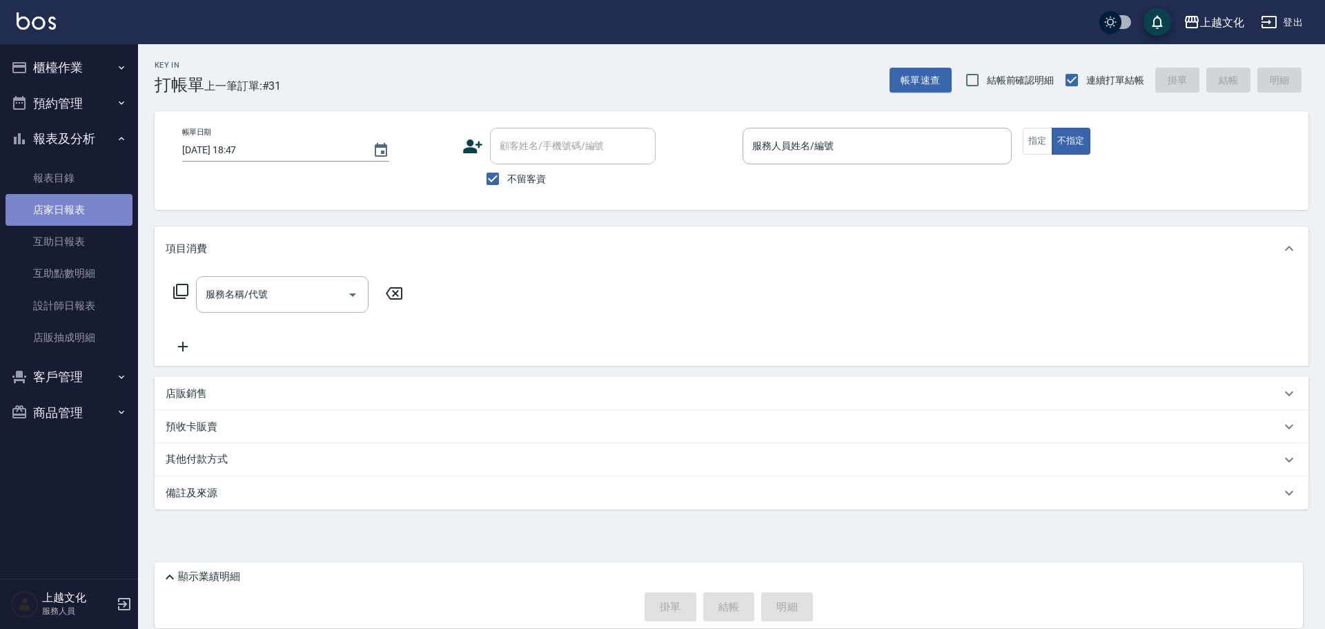
click at [54, 216] on link "店家日報表" at bounding box center [69, 210] width 127 height 32
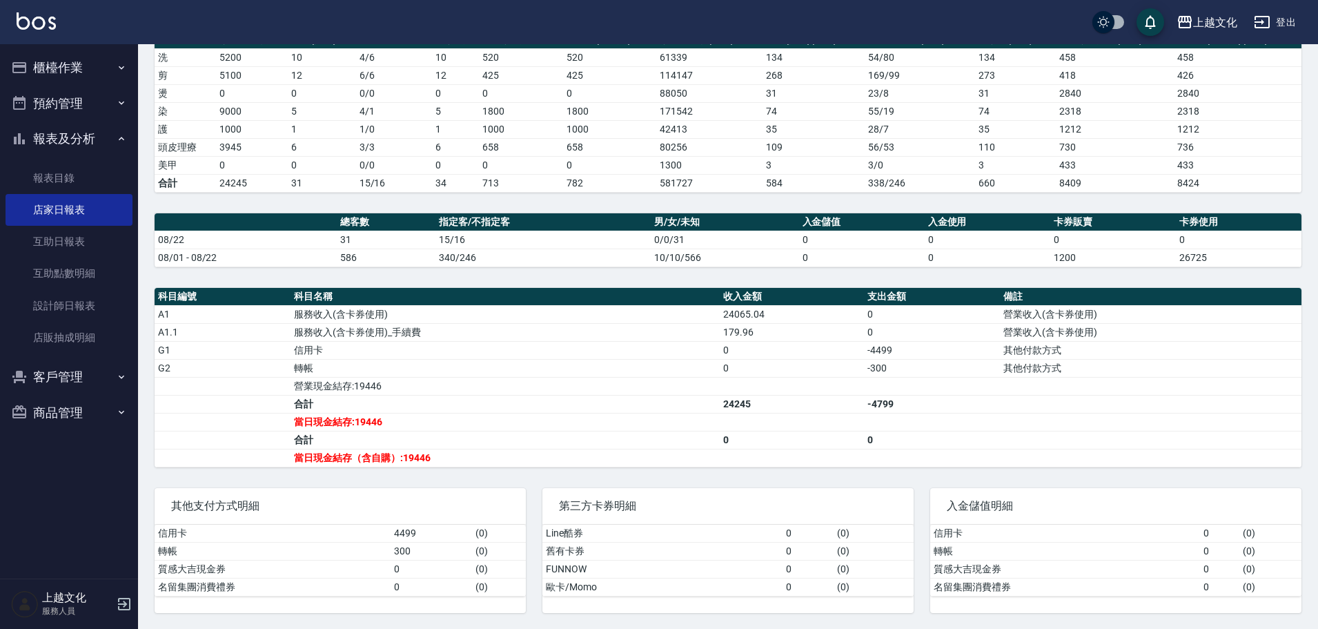
scroll to position [212, 0]
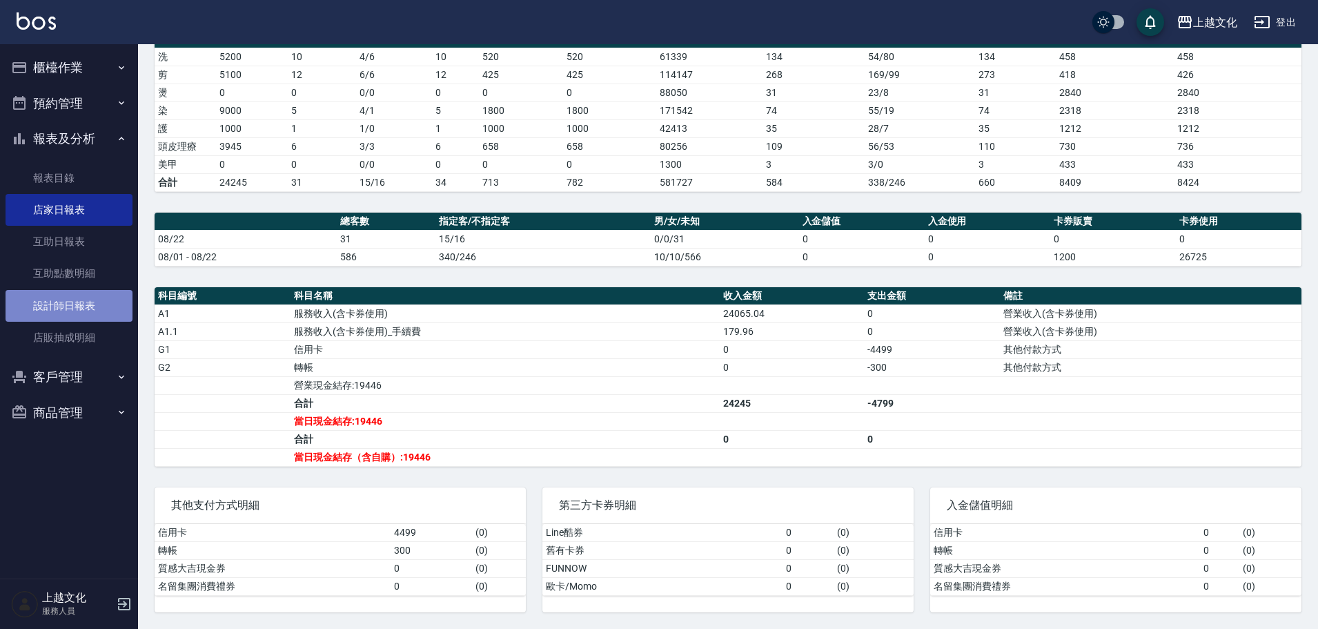
click at [38, 307] on link "設計師日報表" at bounding box center [69, 306] width 127 height 32
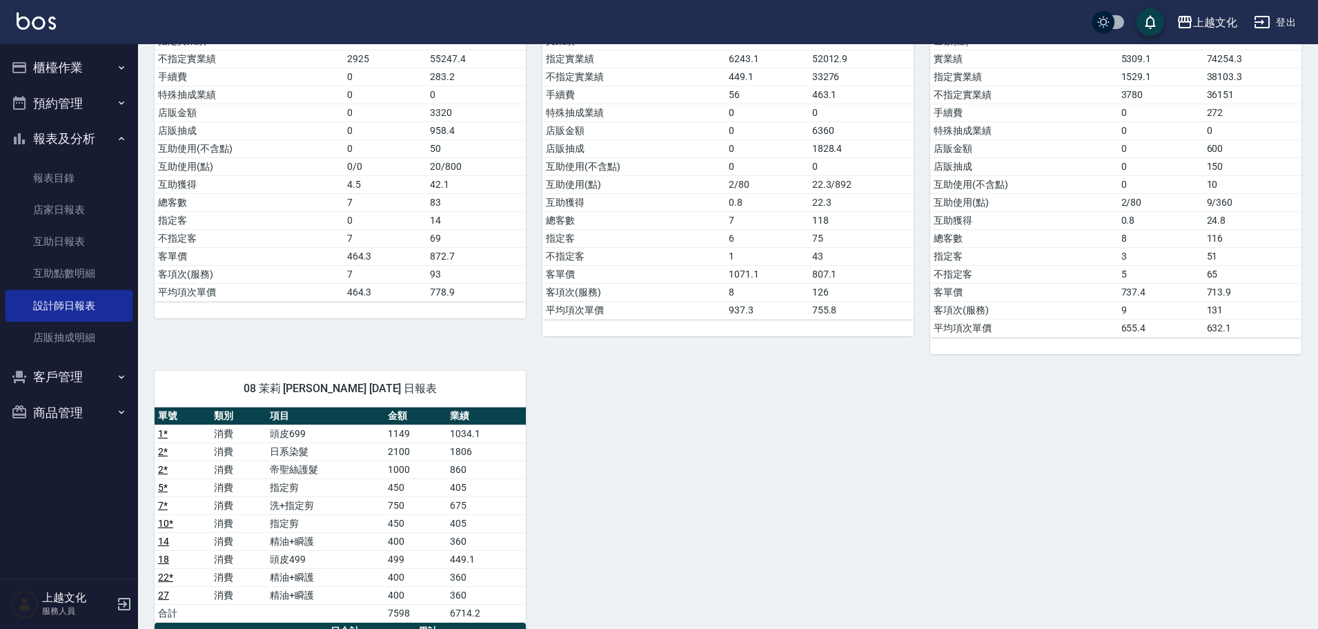
scroll to position [345, 0]
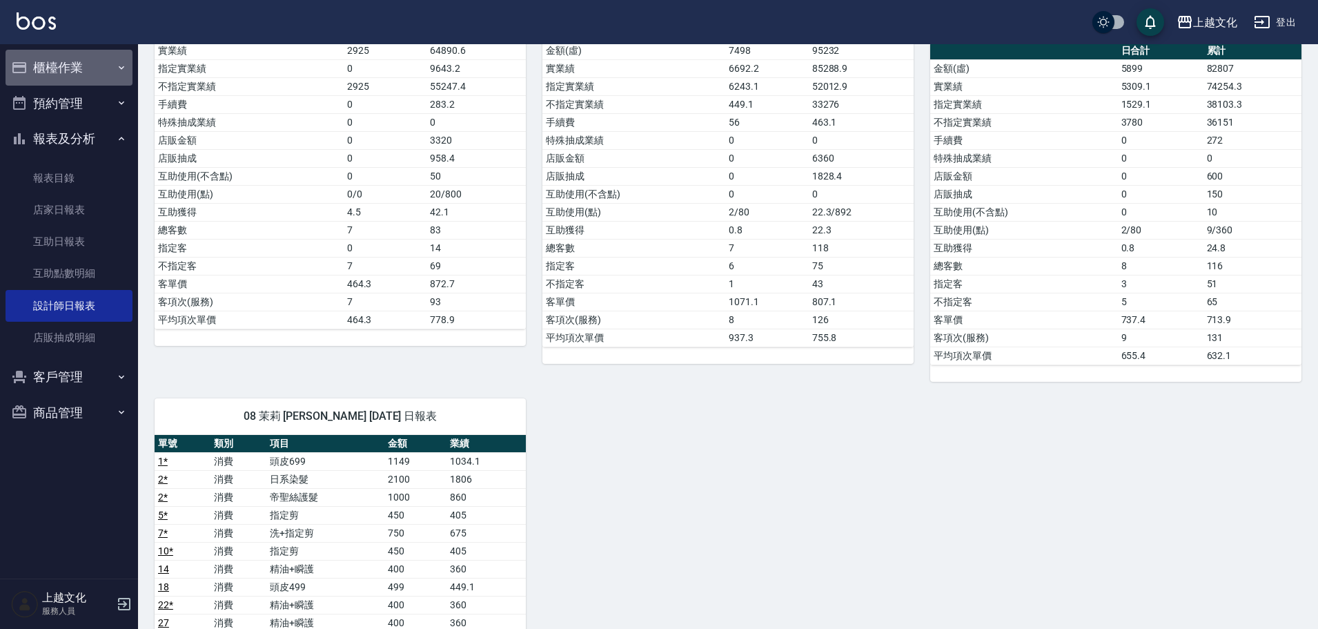
click at [46, 66] on button "櫃檯作業" at bounding box center [69, 68] width 127 height 36
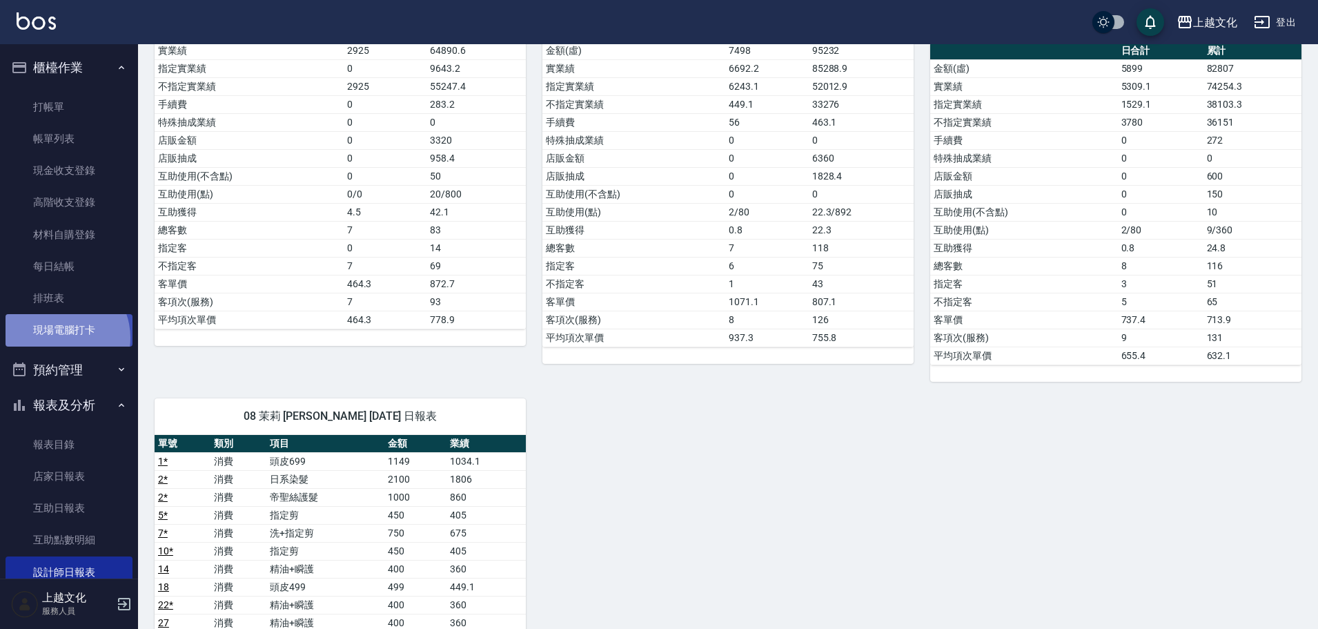
click at [59, 338] on link "現場電腦打卡" at bounding box center [69, 330] width 127 height 32
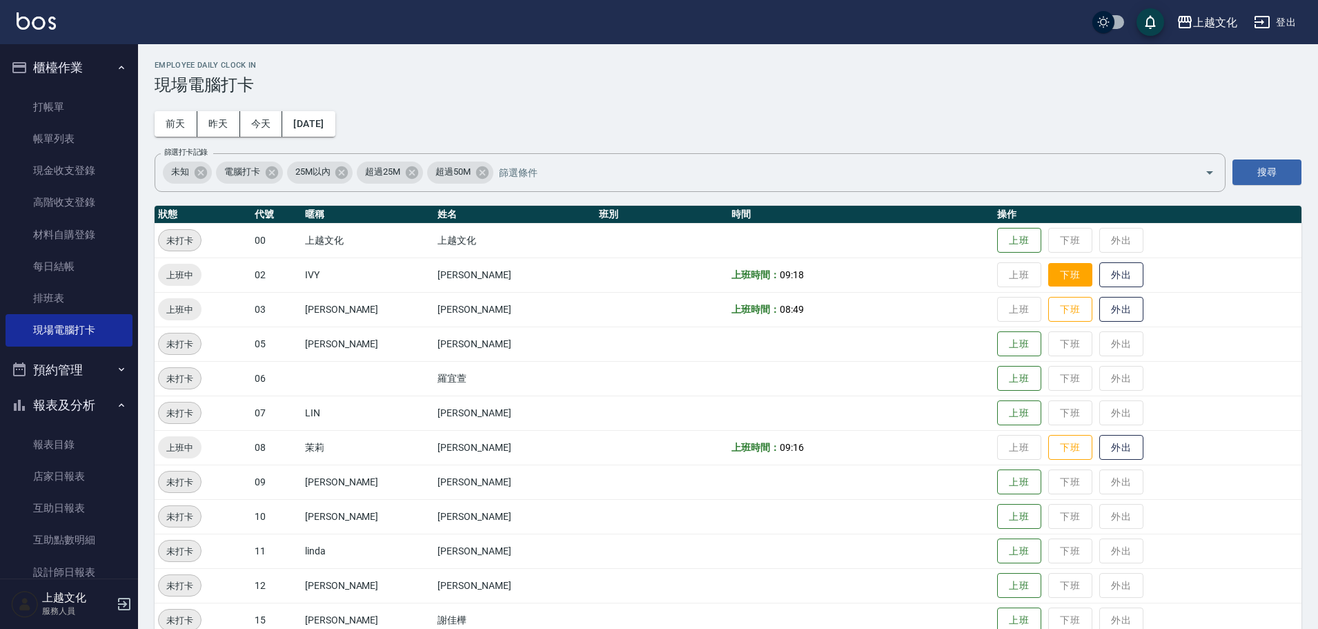
click at [1056, 274] on button "下班" at bounding box center [1071, 275] width 44 height 24
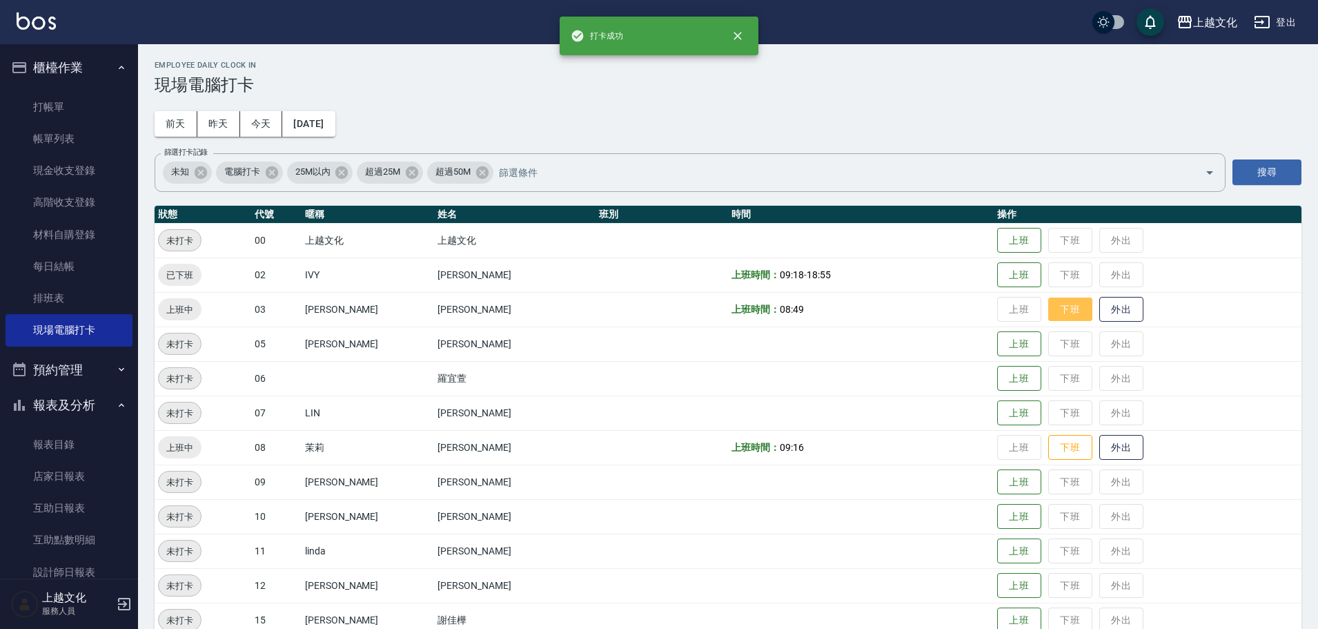
click at [1054, 311] on button "下班" at bounding box center [1071, 310] width 44 height 24
click at [1067, 448] on button "下班" at bounding box center [1071, 448] width 44 height 24
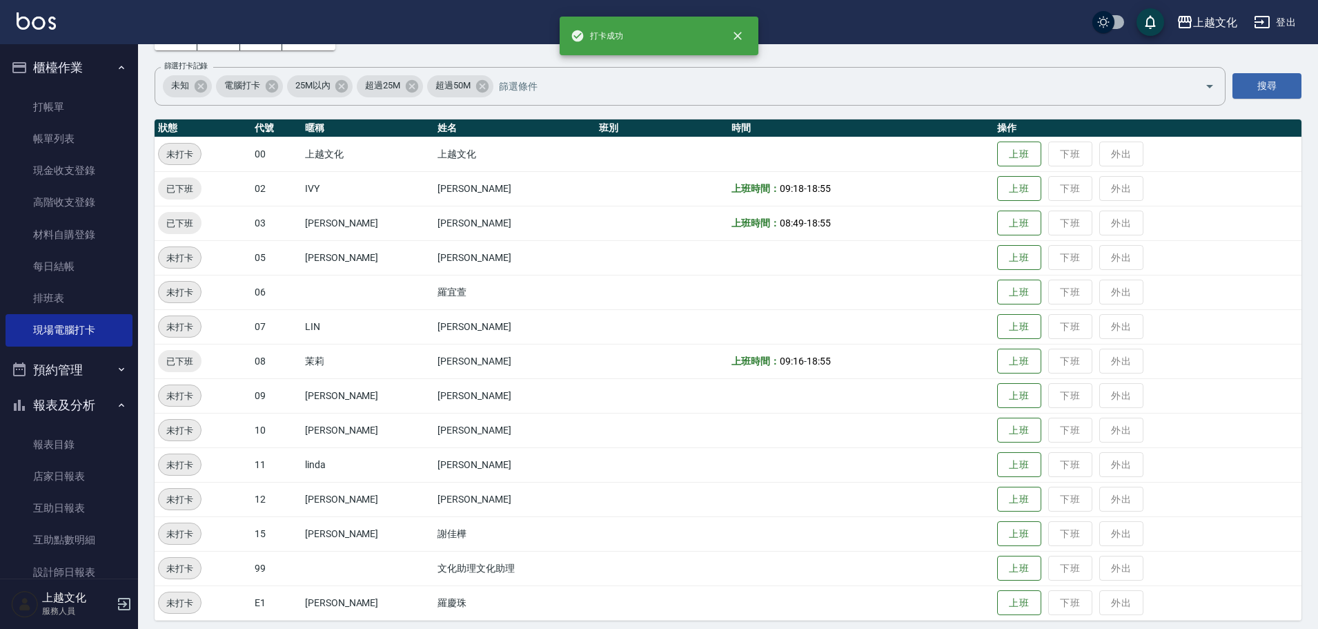
scroll to position [95, 0]
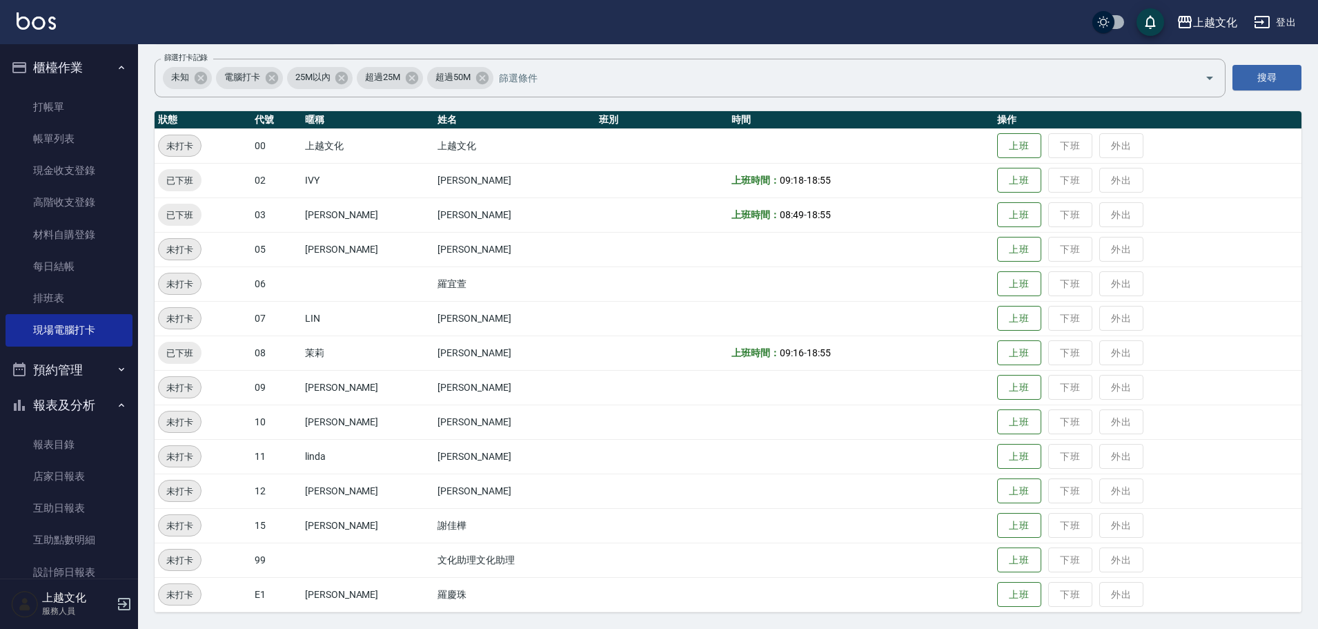
click at [1055, 310] on td "上班 下班 外出" at bounding box center [1148, 318] width 308 height 35
click at [1055, 312] on td "上班 下班 外出" at bounding box center [1148, 318] width 308 height 35
click at [1051, 318] on td "上班 下班 外出" at bounding box center [1148, 318] width 308 height 35
click at [191, 312] on span "未打卡" at bounding box center [180, 318] width 42 height 14
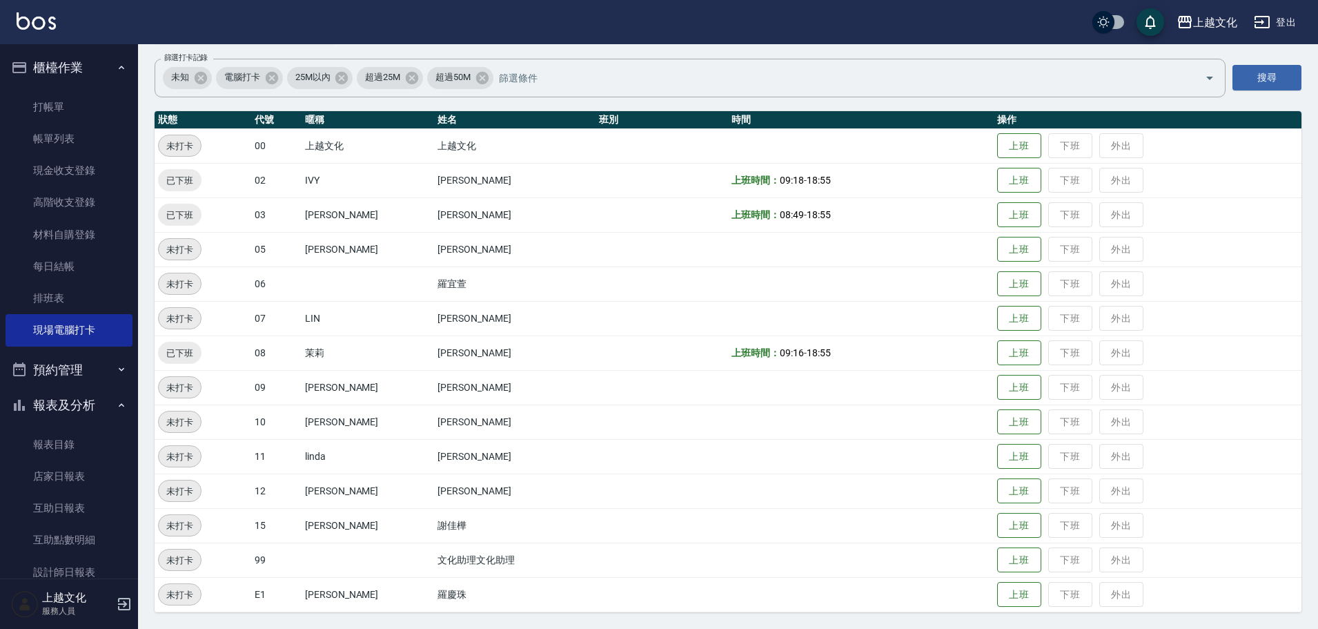
click at [191, 320] on span "未打卡" at bounding box center [180, 318] width 42 height 14
click at [182, 319] on span "未打卡" at bounding box center [180, 318] width 42 height 14
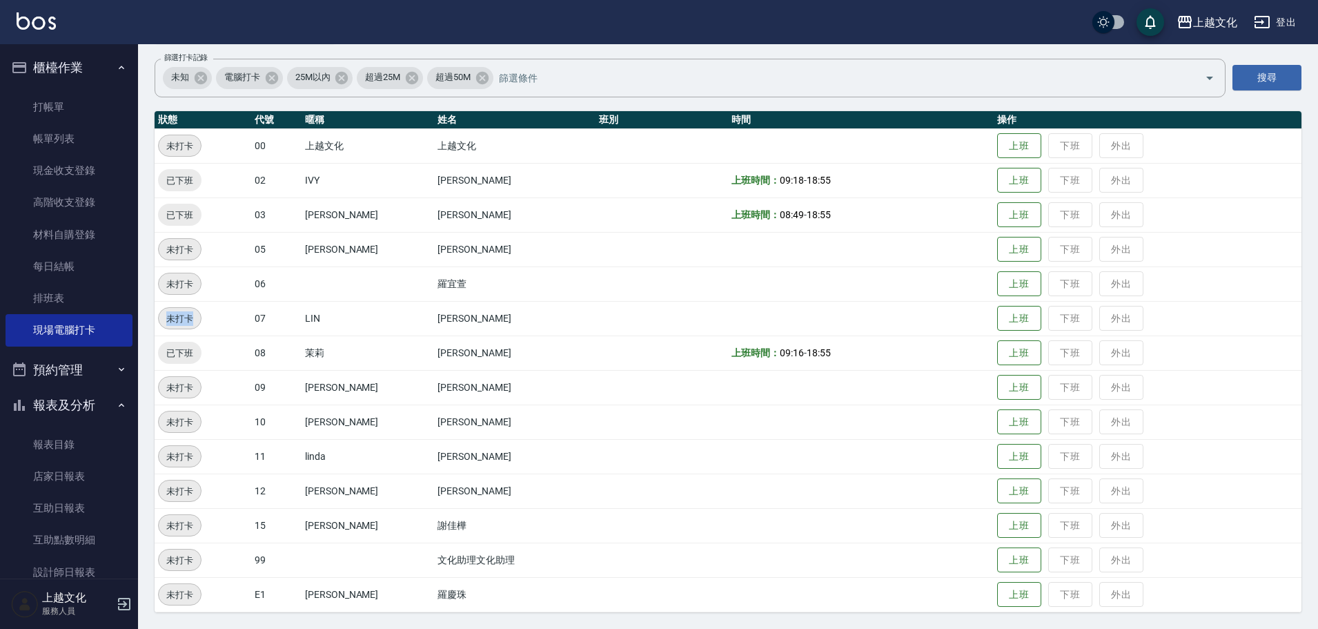
drag, startPoint x: 165, startPoint y: 320, endPoint x: 256, endPoint y: 324, distance: 91.2
click at [166, 320] on span "未打卡" at bounding box center [180, 318] width 42 height 14
click at [1055, 317] on td "上班 下班 外出" at bounding box center [1148, 318] width 308 height 35
click at [1050, 317] on td "上班 下班 外出" at bounding box center [1148, 318] width 308 height 35
click at [1049, 320] on td "上班 下班 外出" at bounding box center [1148, 318] width 308 height 35
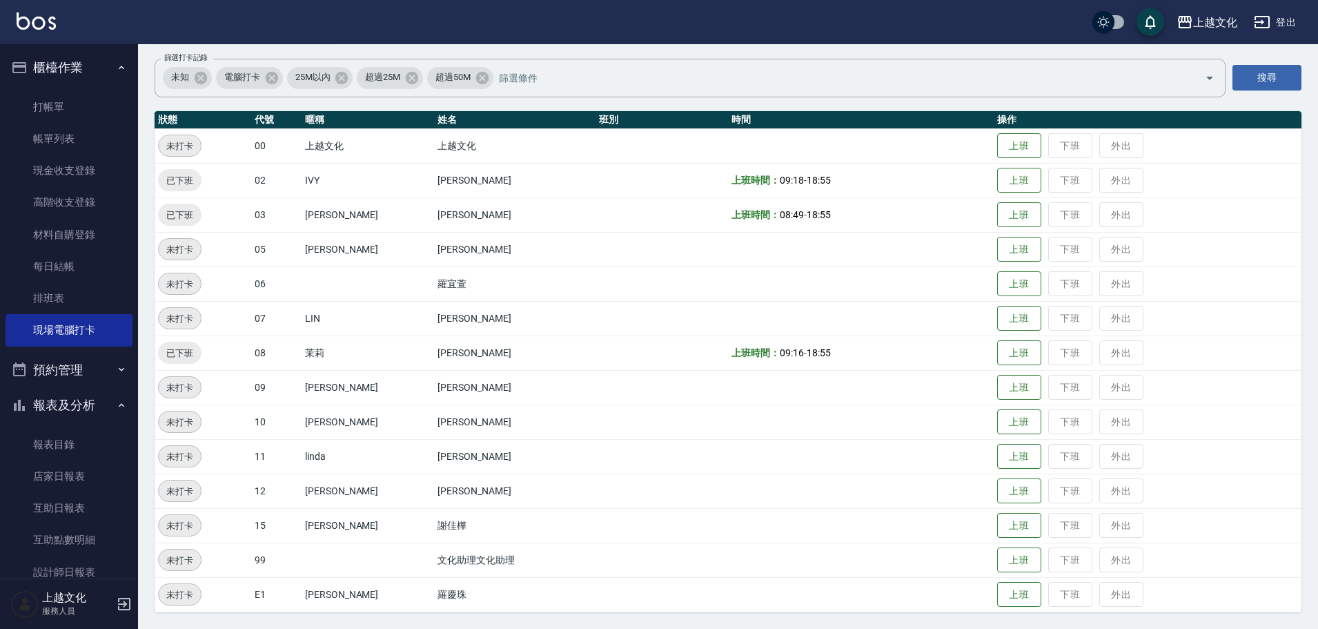
click at [1049, 320] on td "上班 下班 外出" at bounding box center [1148, 318] width 308 height 35
click at [1048, 320] on td "上班 下班 外出" at bounding box center [1148, 318] width 308 height 35
click at [1045, 320] on td "上班 下班 外出" at bounding box center [1148, 318] width 308 height 35
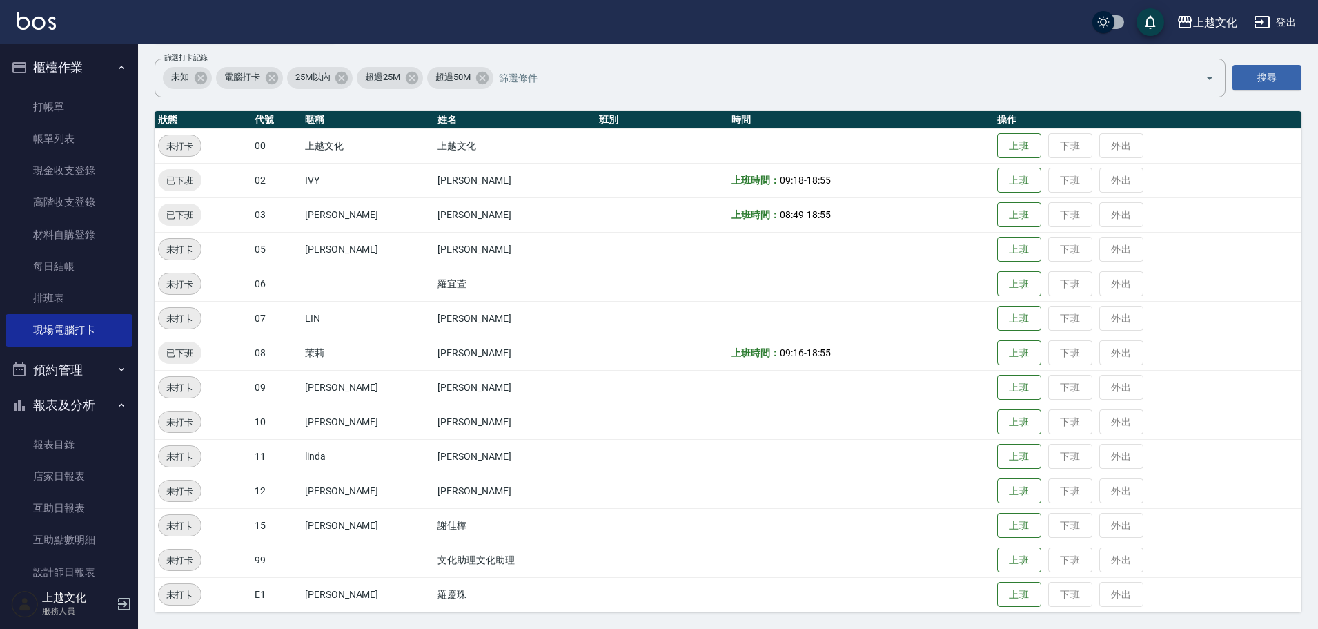
click at [1042, 320] on td "上班 下班 外出" at bounding box center [1148, 318] width 308 height 35
click at [1040, 320] on td "上班 下班 外出" at bounding box center [1148, 318] width 308 height 35
click at [1038, 319] on td "上班 下班 外出" at bounding box center [1148, 318] width 308 height 35
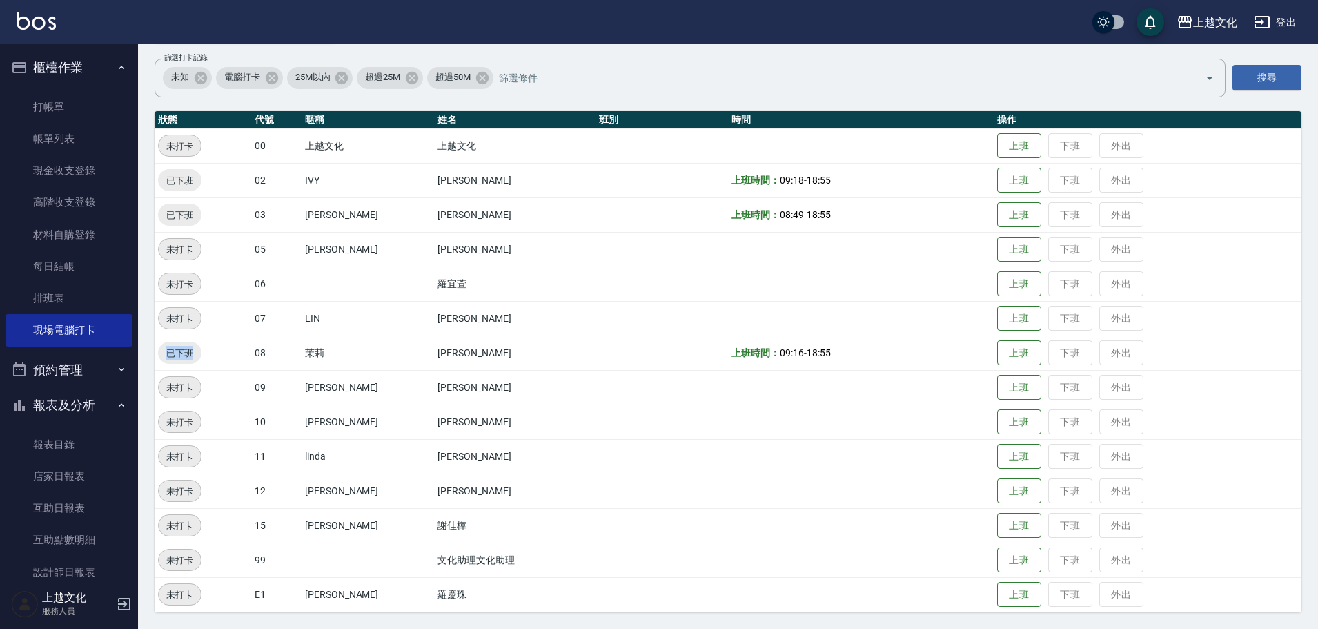
click at [1038, 318] on td "上班 下班 外出" at bounding box center [1148, 318] width 308 height 35
click at [1038, 317] on td "上班 下班 外出" at bounding box center [1148, 318] width 308 height 35
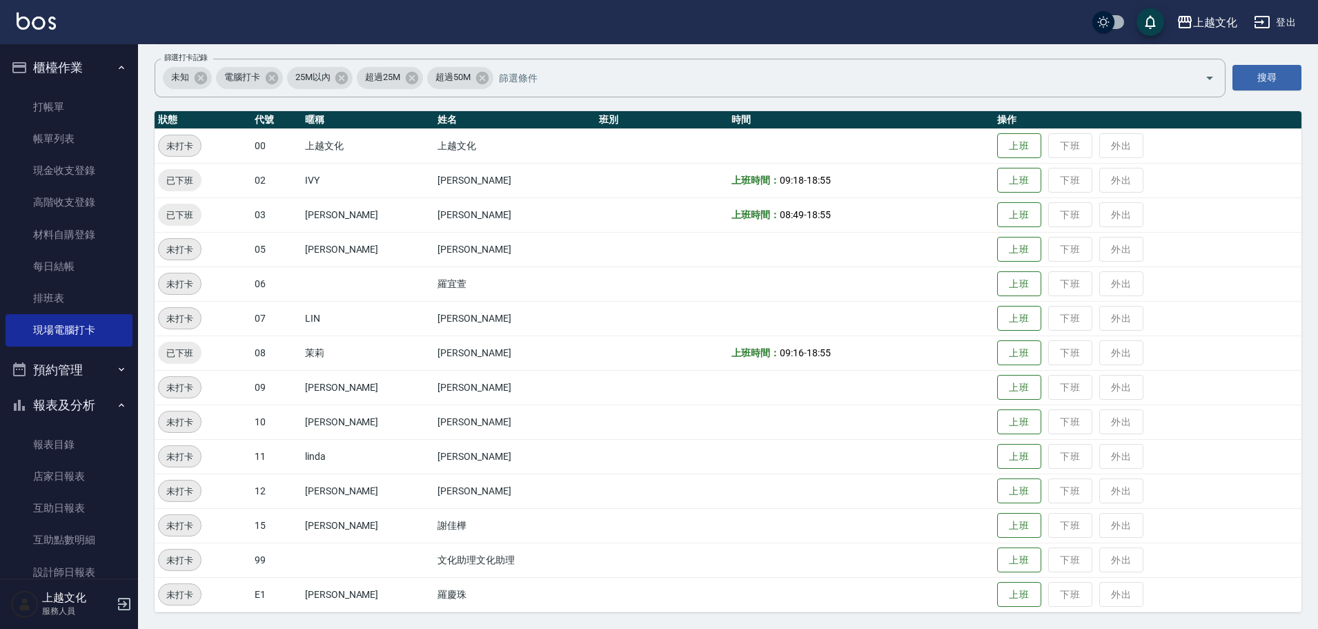
click at [1041, 320] on td "上班 下班 外出" at bounding box center [1148, 318] width 308 height 35
click at [1042, 320] on td "上班 下班 外出" at bounding box center [1148, 318] width 308 height 35
click at [1045, 315] on td "上班 下班 外出" at bounding box center [1148, 318] width 308 height 35
click at [31, 476] on link "店家日報表" at bounding box center [69, 476] width 127 height 32
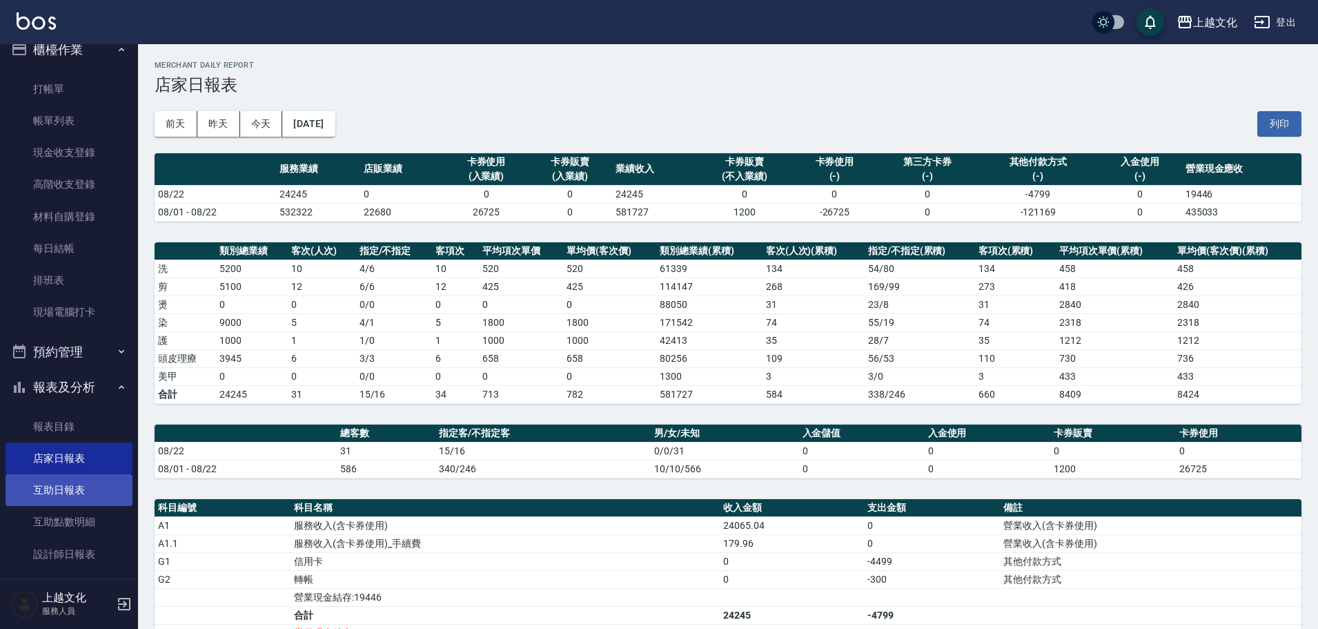
scroll to position [69, 0]
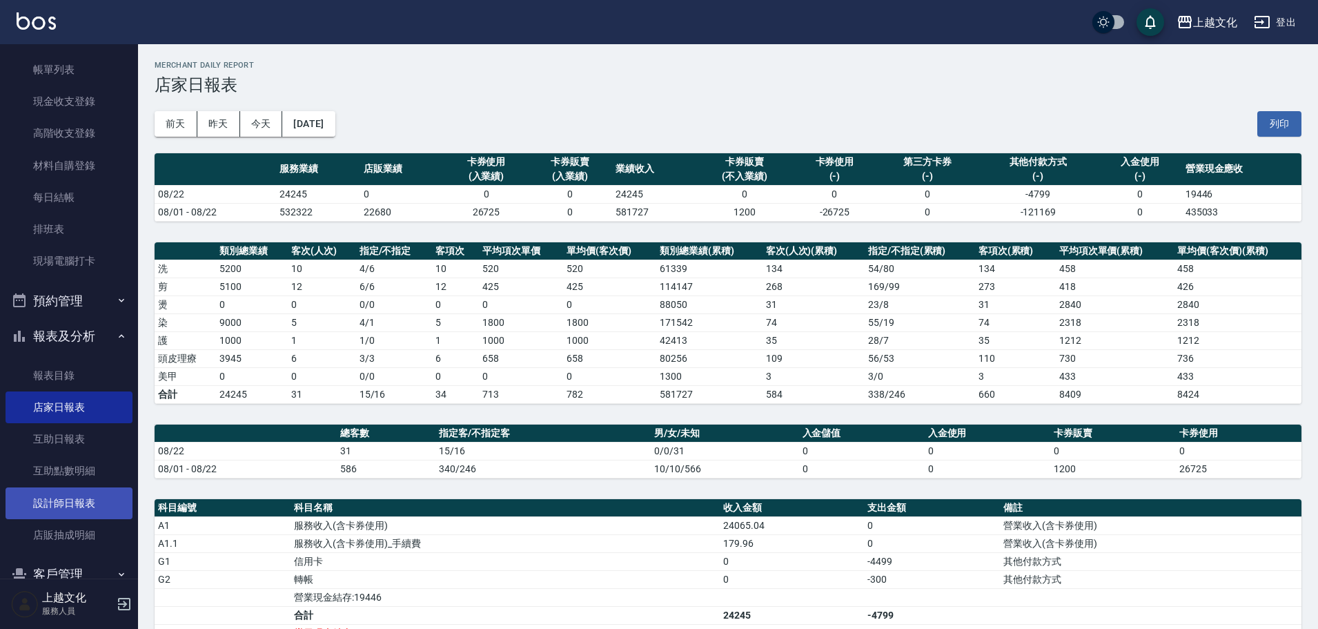
click at [54, 514] on link "設計師日報表" at bounding box center [69, 503] width 127 height 32
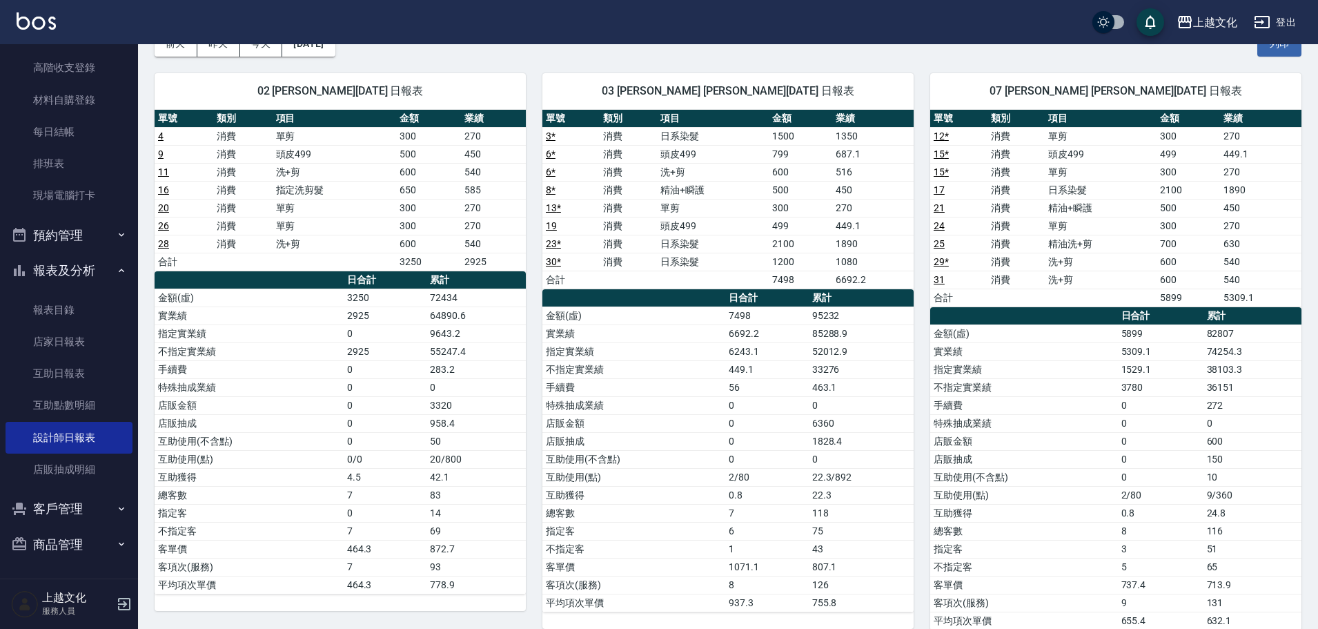
scroll to position [69, 0]
